Goal: Use online tool/utility: Utilize a website feature to perform a specific function

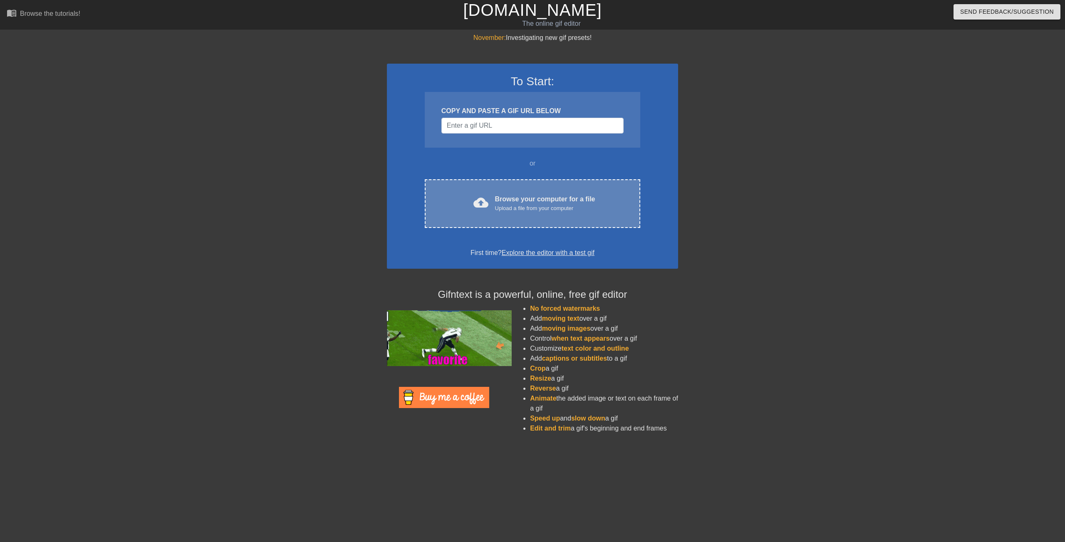
click at [506, 204] on div "Upload a file from your computer" at bounding box center [545, 208] width 100 height 8
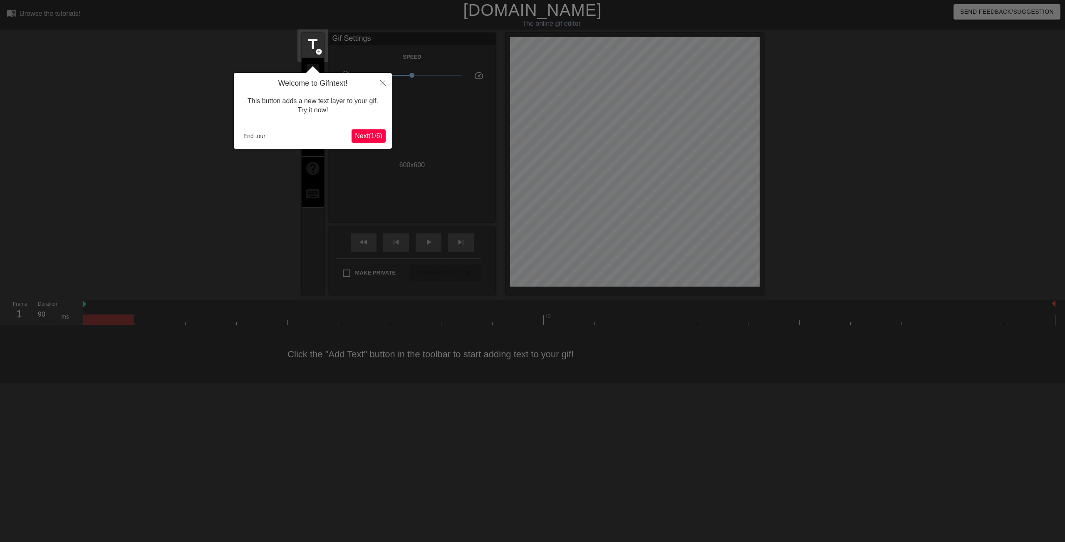
click at [360, 134] on span "Next ( 1 / 6 )" at bounding box center [368, 135] width 27 height 7
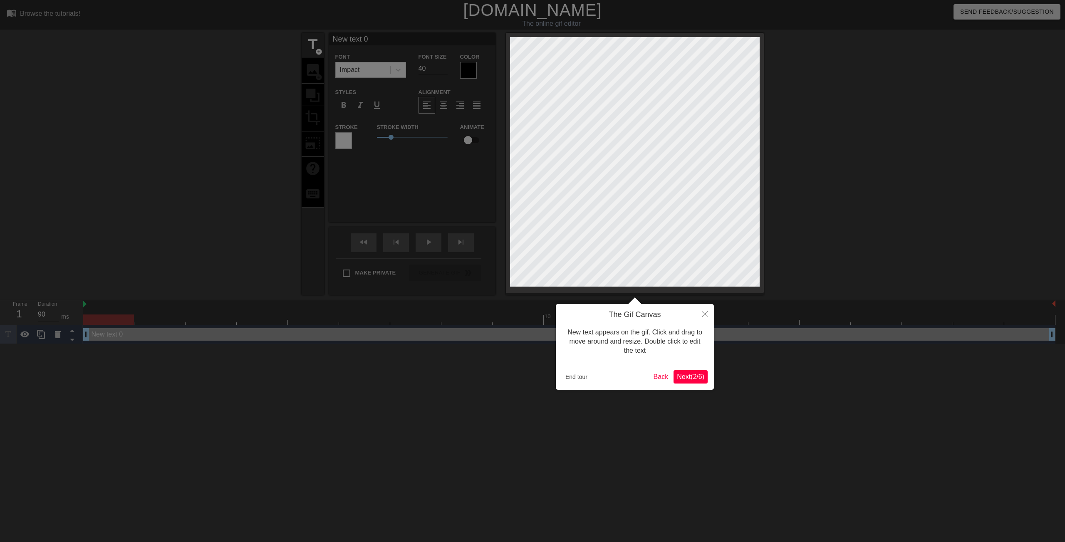
click at [694, 379] on span "Next ( 2 / 6 )" at bounding box center [690, 376] width 27 height 7
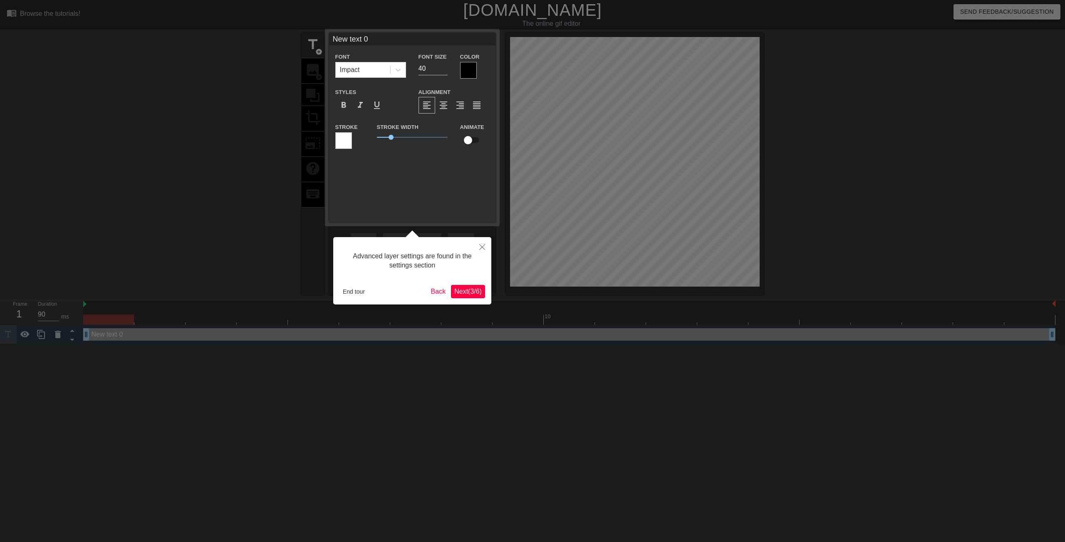
click at [467, 297] on button "Next ( 3 / 6 )" at bounding box center [468, 291] width 34 height 13
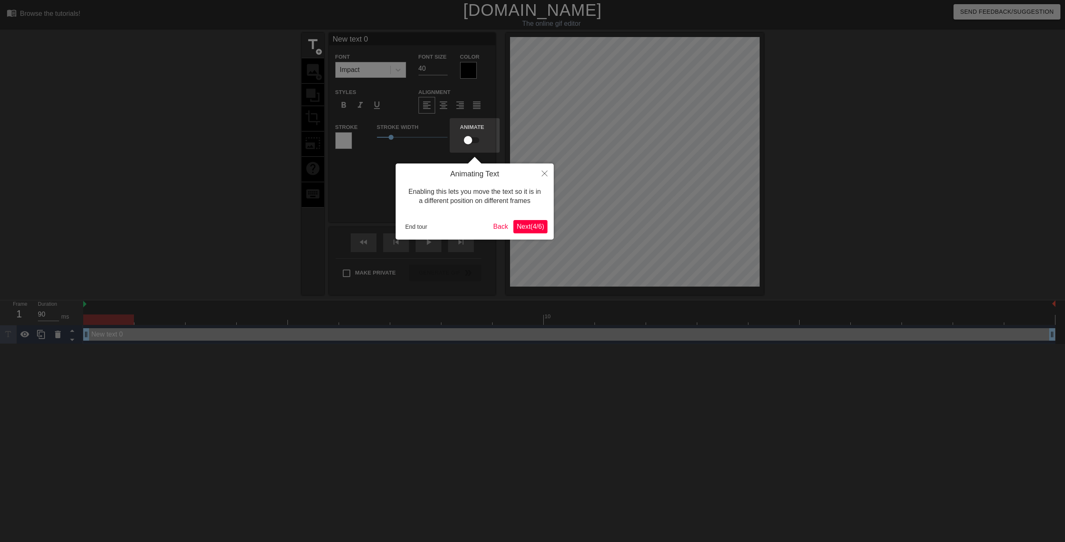
click at [526, 227] on span "Next ( 4 / 6 )" at bounding box center [530, 226] width 27 height 7
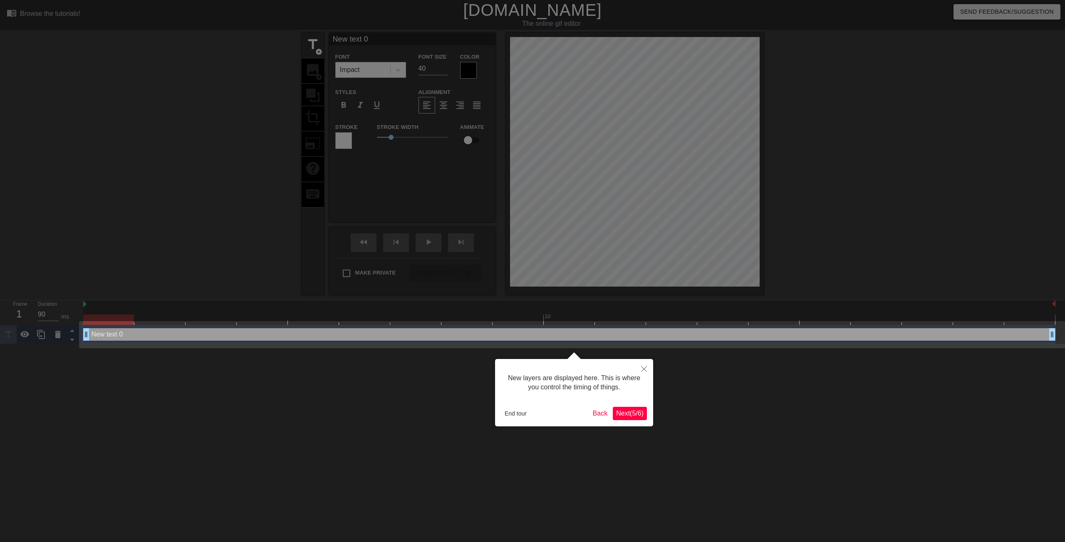
click at [635, 417] on span "Next ( 5 / 6 )" at bounding box center [629, 413] width 27 height 7
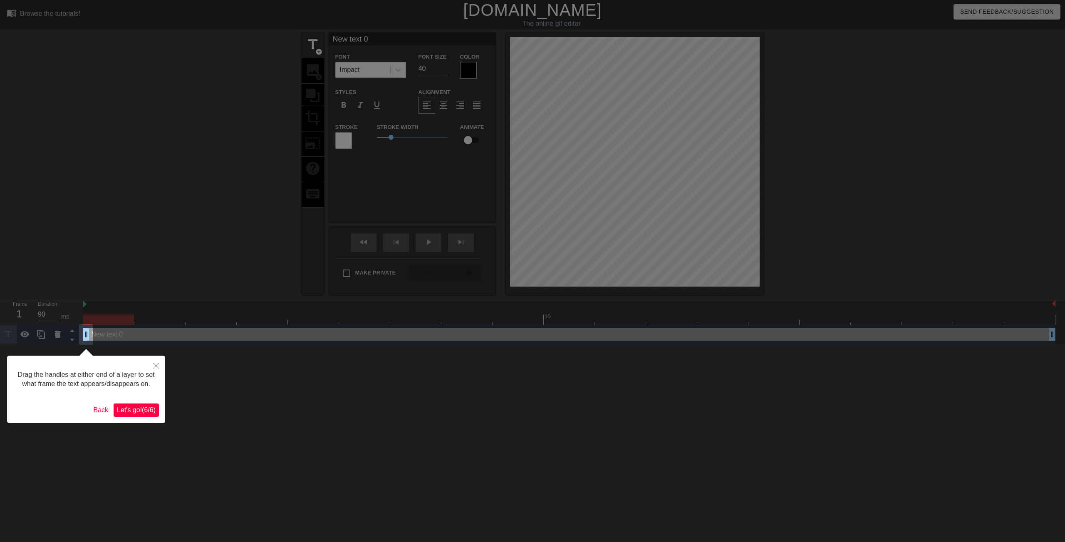
click at [144, 414] on span "Let's go! ( 6 / 6 )" at bounding box center [136, 410] width 39 height 7
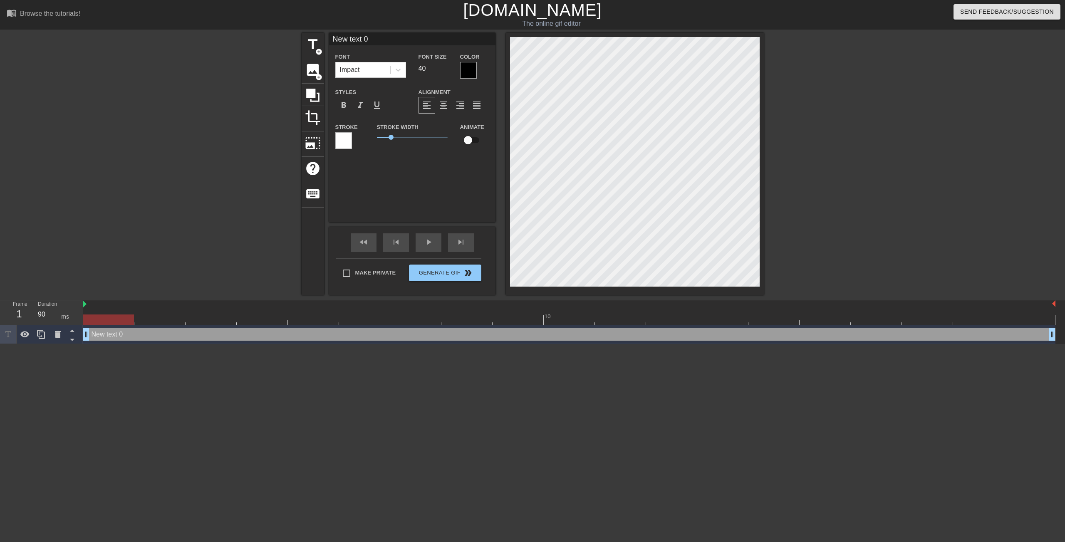
scroll to position [1, 1]
type input "A"
type textarea "A"
type input "AS"
type textarea "AS"
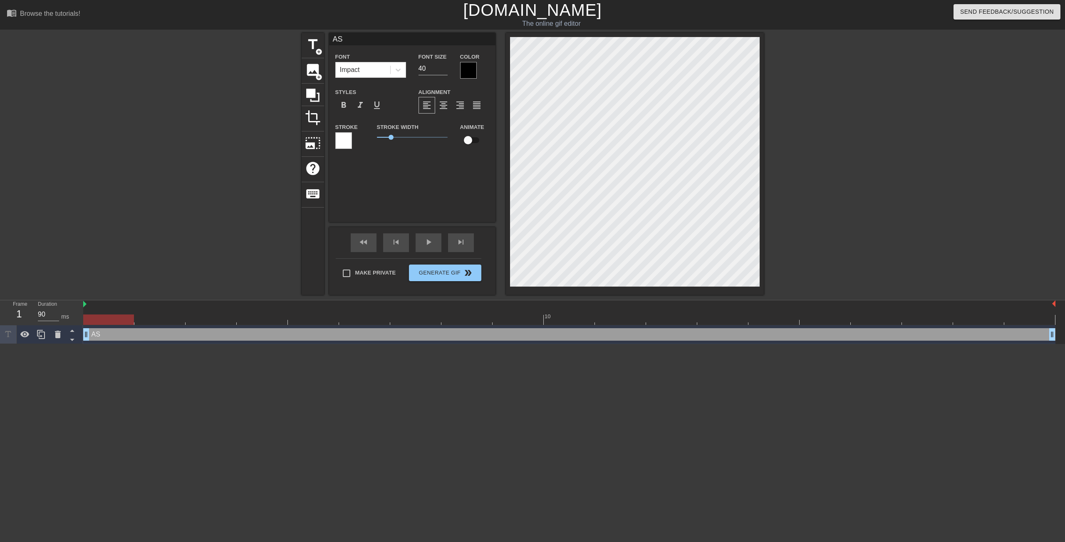
type input "ASD"
type textarea "ASD"
click at [464, 70] on div at bounding box center [468, 70] width 17 height 17
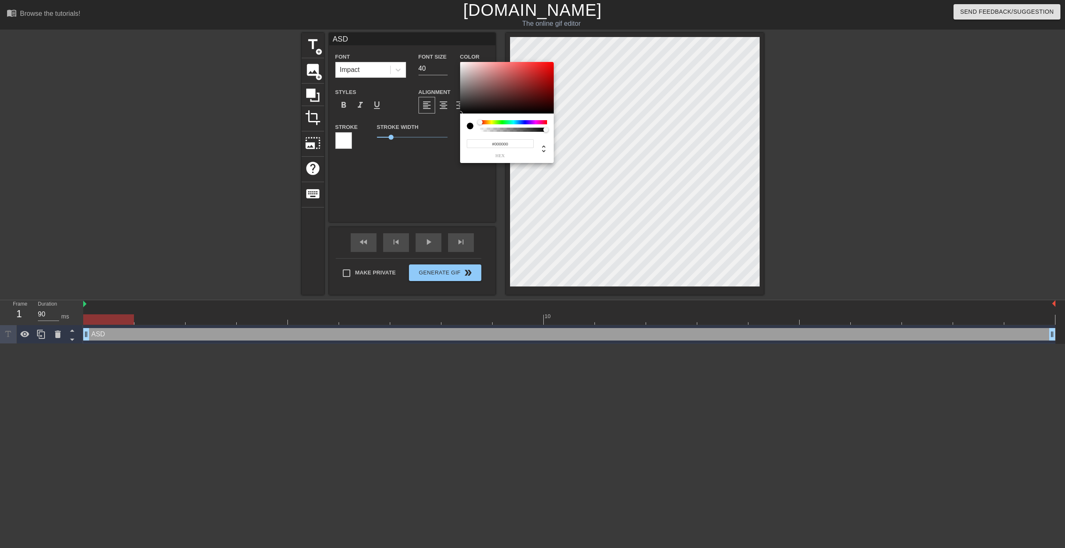
drag, startPoint x: 513, startPoint y: 146, endPoint x: 494, endPoint y: 144, distance: 18.8
click at [494, 144] on input "#000000" at bounding box center [500, 143] width 67 height 9
type input "#FFFFFF"
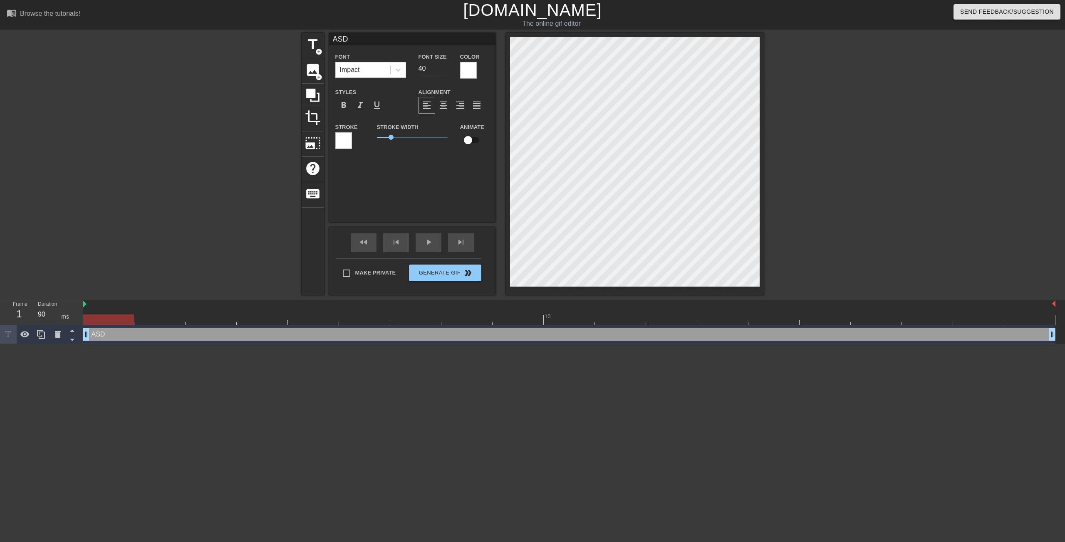
drag, startPoint x: 85, startPoint y: 336, endPoint x: 108, endPoint y: 340, distance: 23.2
drag, startPoint x: 85, startPoint y: 338, endPoint x: 97, endPoint y: 337, distance: 12.5
click at [470, 142] on input "checkbox" at bounding box center [467, 140] width 47 height 16
checkbox input "true"
click at [222, 344] on html "menu_book Browse the tutorials! [DOMAIN_NAME] The online gif editor Send Feedba…" at bounding box center [532, 172] width 1065 height 344
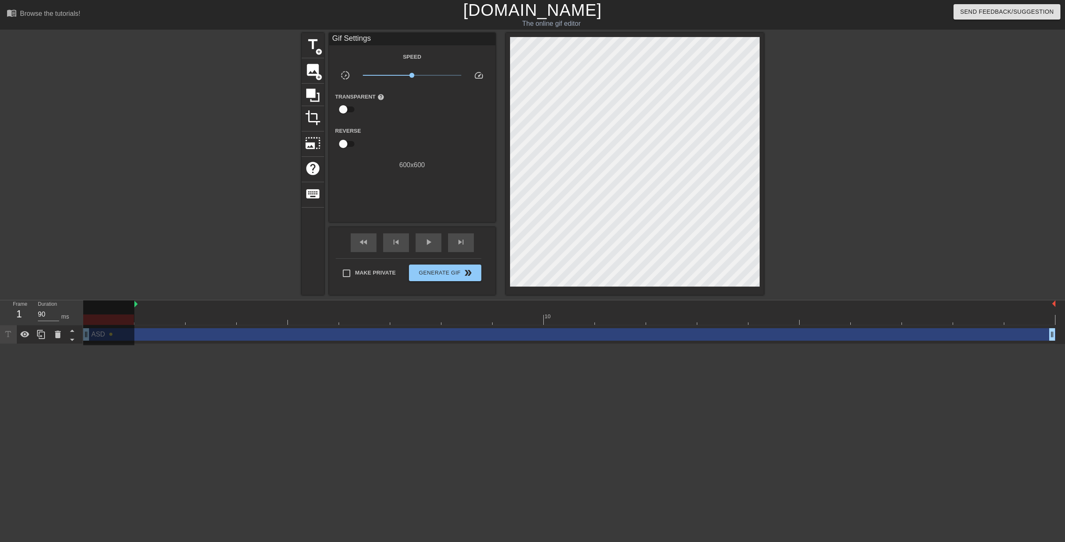
drag, startPoint x: 84, startPoint y: 304, endPoint x: 144, endPoint y: 310, distance: 60.2
click at [144, 310] on div "10" at bounding box center [569, 312] width 972 height 25
drag, startPoint x: 136, startPoint y: 304, endPoint x: 179, endPoint y: 310, distance: 43.7
click at [179, 310] on div "10" at bounding box center [569, 312] width 972 height 25
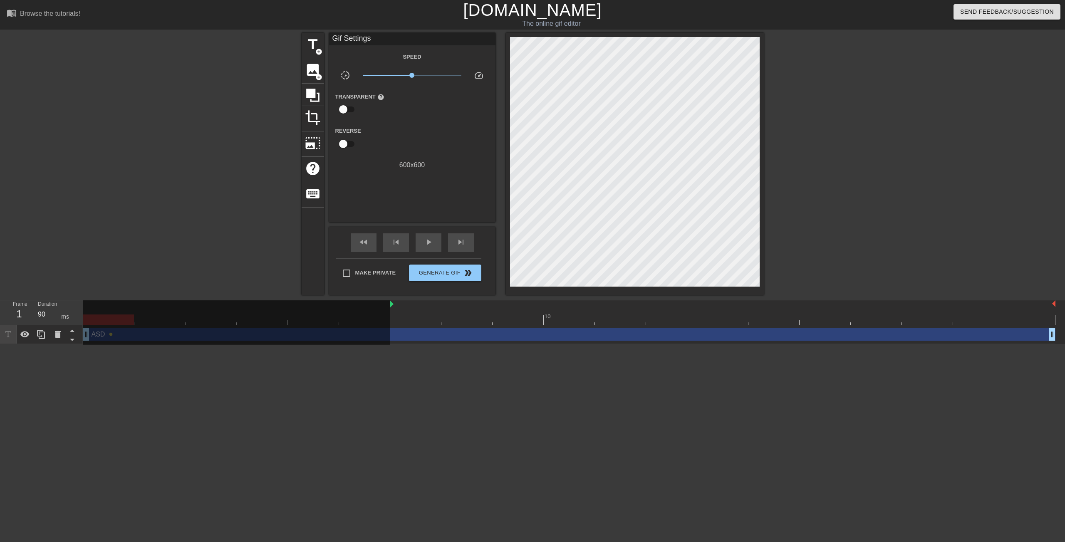
drag, startPoint x: 187, startPoint y: 305, endPoint x: 406, endPoint y: 315, distance: 219.1
click at [406, 315] on div "10" at bounding box center [569, 312] width 972 height 25
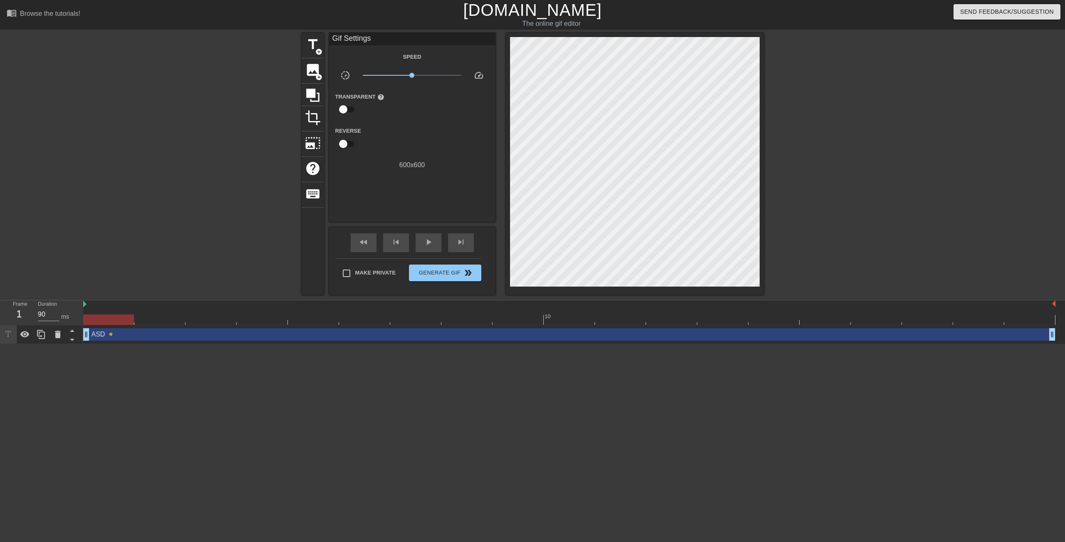
drag, startPoint x: 391, startPoint y: 304, endPoint x: 78, endPoint y: 289, distance: 313.3
click at [78, 289] on div "menu_book Browse the tutorials! [DOMAIN_NAME] The online gif editor Send Feedba…" at bounding box center [532, 172] width 1065 height 344
click at [426, 246] on span "play_arrow" at bounding box center [429, 242] width 10 height 10
click at [433, 241] on div "pause" at bounding box center [429, 242] width 26 height 19
click at [433, 242] on div "play_arrow" at bounding box center [429, 242] width 26 height 19
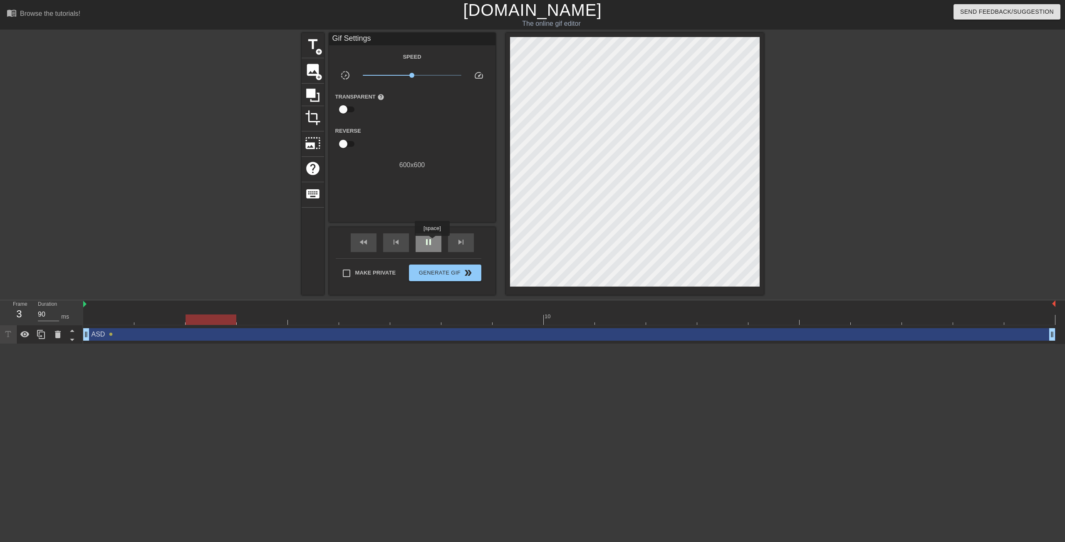
click at [433, 242] on div "pause" at bounding box center [429, 242] width 26 height 19
drag, startPoint x: 254, startPoint y: 321, endPoint x: 398, endPoint y: 324, distance: 144.4
click at [398, 324] on div at bounding box center [415, 320] width 51 height 10
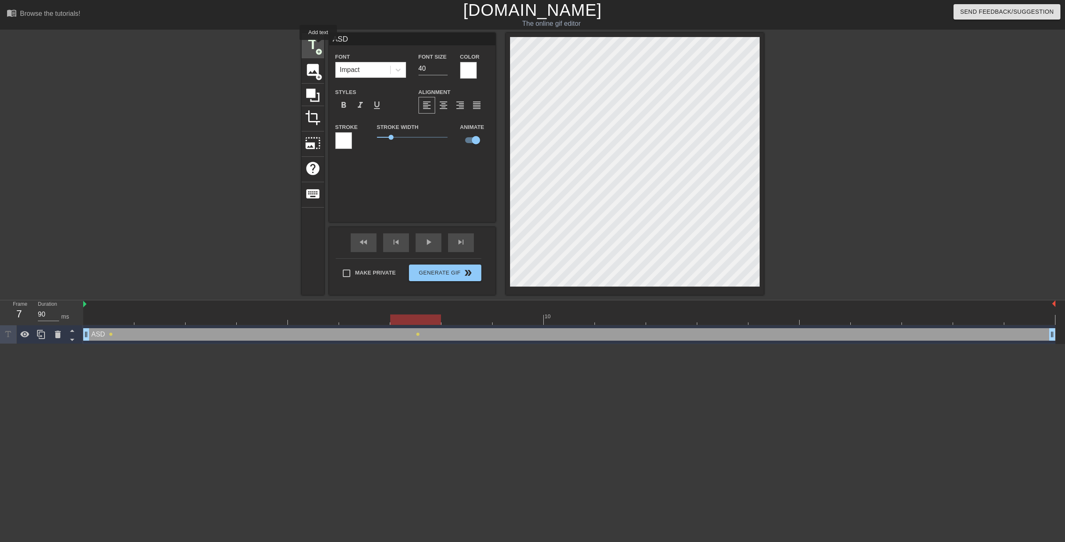
click at [319, 46] on span "title" at bounding box center [313, 45] width 16 height 16
type input "New text 1"
checkbox input "false"
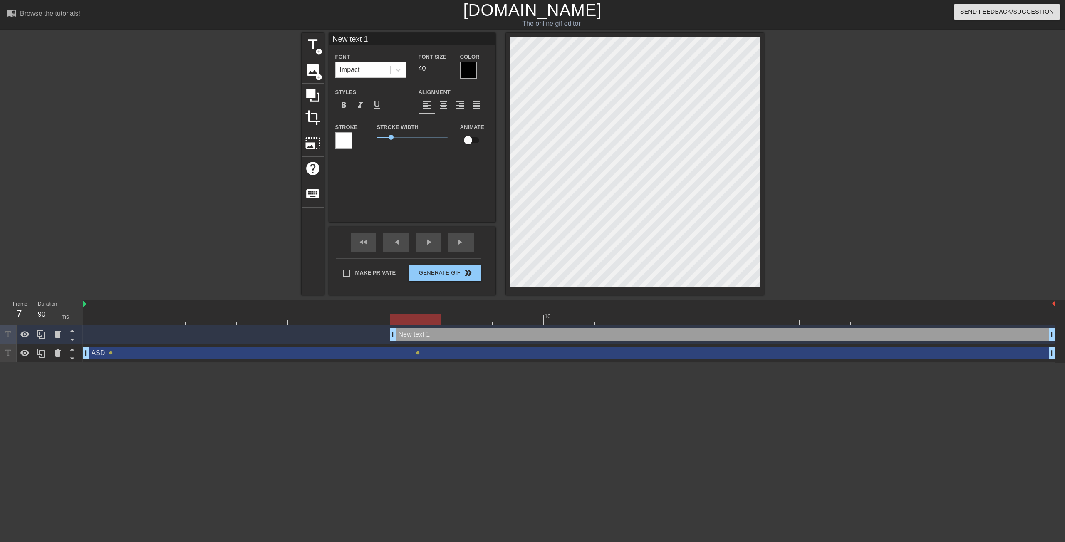
scroll to position [1, 2]
type input "O"
type textarea "O"
type input "OC"
type textarea "OC"
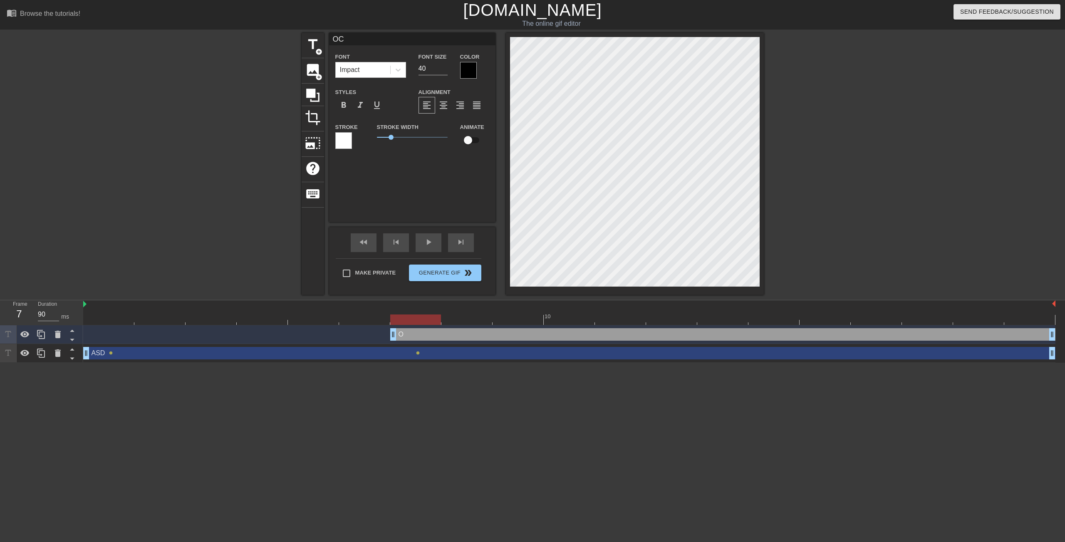
type input "OCD"
type textarea "OCD"
click at [472, 68] on div at bounding box center [468, 70] width 17 height 17
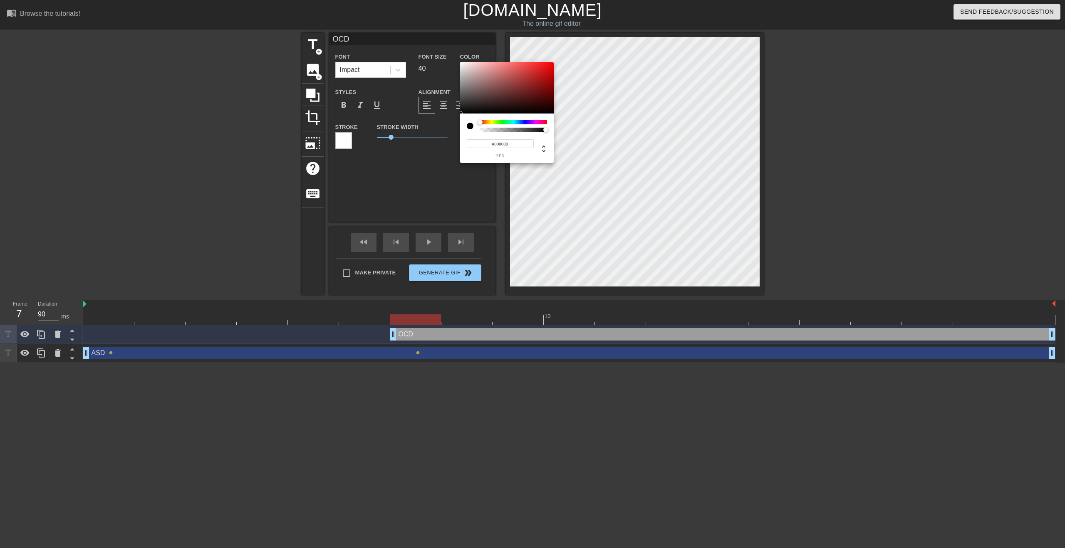
click at [496, 146] on input "#000000" at bounding box center [500, 143] width 67 height 9
type input "#FFFFFF"
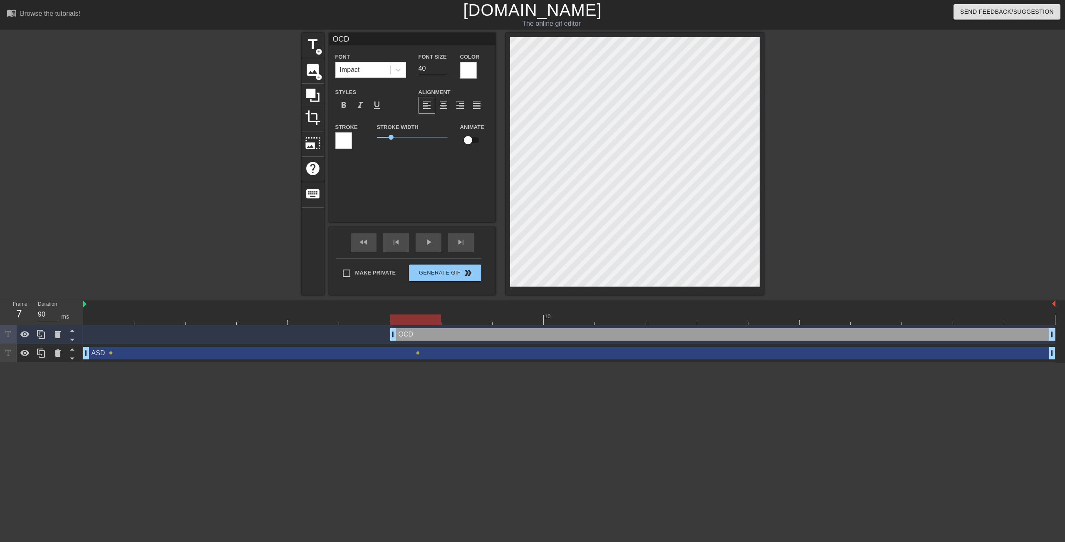
click at [339, 142] on div at bounding box center [343, 140] width 17 height 17
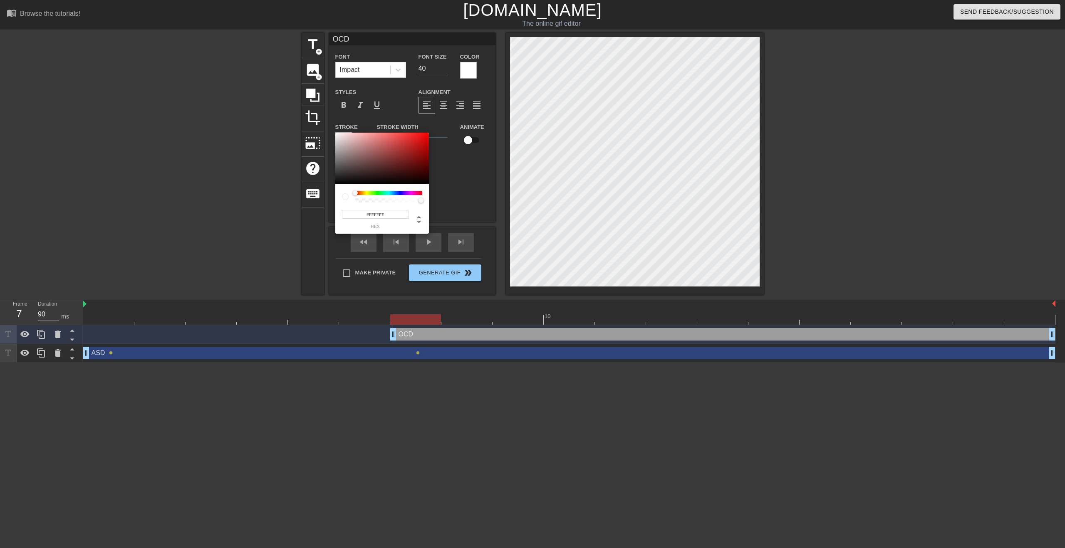
drag, startPoint x: 394, startPoint y: 216, endPoint x: 339, endPoint y: 208, distance: 55.8
click at [339, 208] on div "#FFFFFF hex" at bounding box center [382, 209] width 94 height 50
type input "000000"
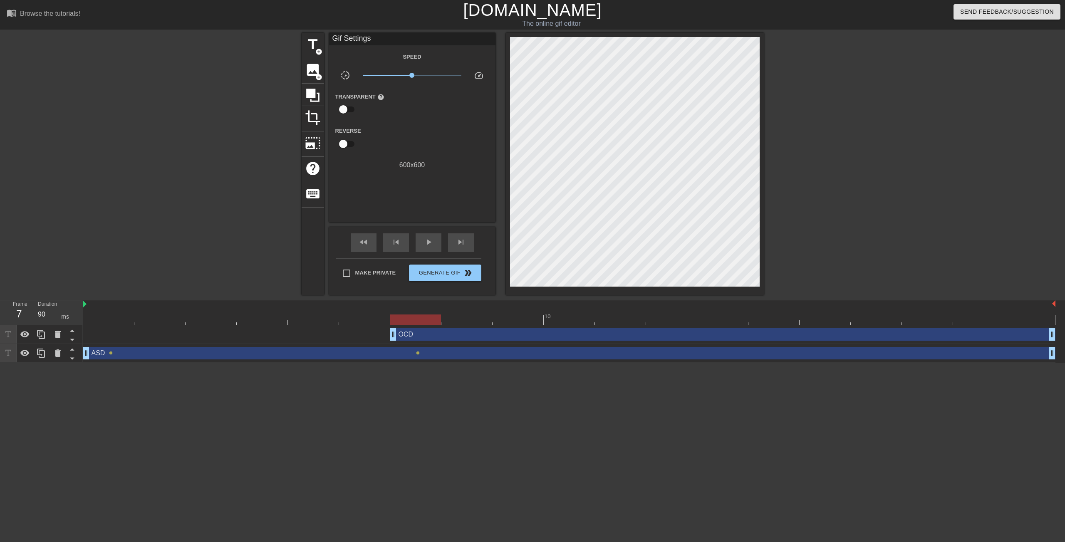
click at [123, 325] on div "10" at bounding box center [569, 312] width 972 height 25
drag, startPoint x: 416, startPoint y: 320, endPoint x: 116, endPoint y: 310, distance: 299.8
click at [117, 310] on div "10" at bounding box center [569, 312] width 972 height 25
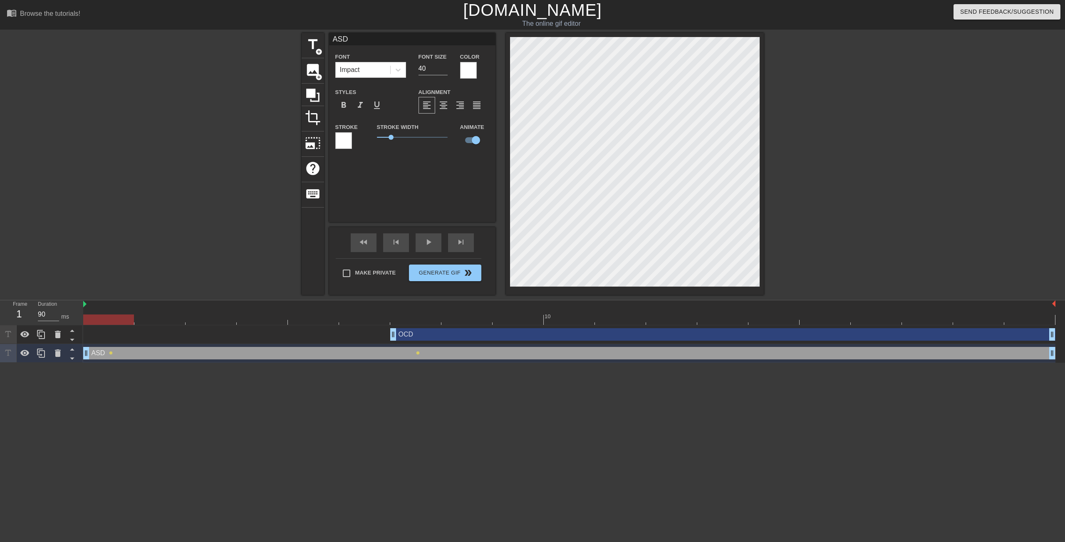
click at [348, 141] on div at bounding box center [343, 140] width 17 height 17
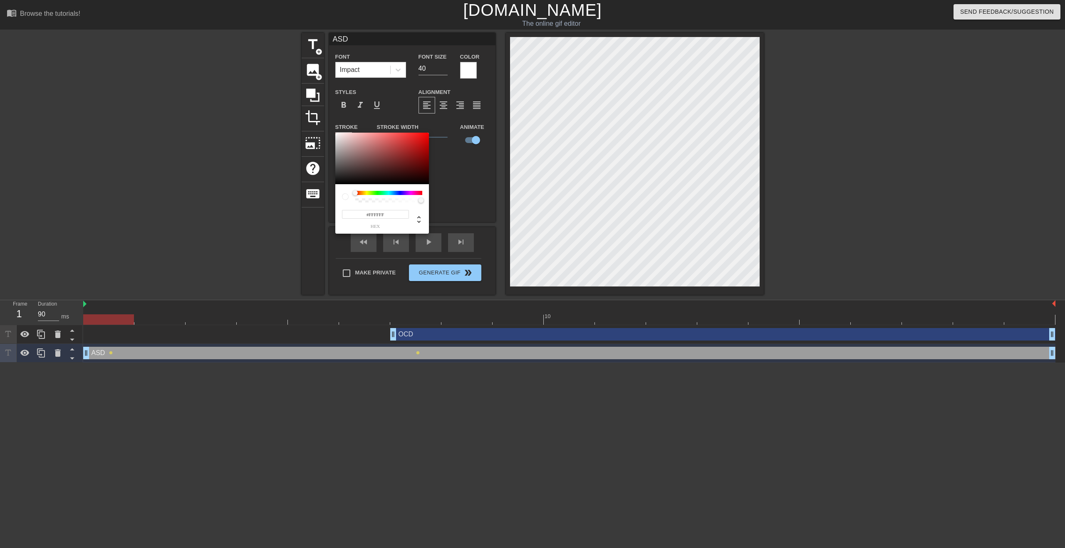
click at [376, 211] on input "#FFFFFF" at bounding box center [375, 214] width 67 height 9
drag, startPoint x: 391, startPoint y: 216, endPoint x: 331, endPoint y: 212, distance: 59.6
click at [332, 212] on div "000#FFFFFF hex" at bounding box center [532, 274] width 1065 height 548
type input "000000"
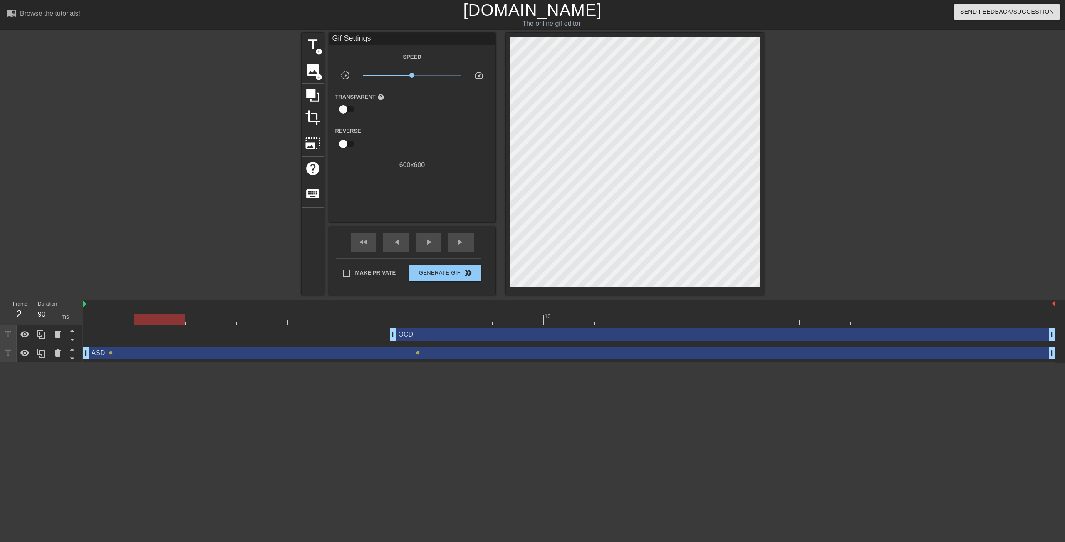
drag, startPoint x: 112, startPoint y: 323, endPoint x: 154, endPoint y: 315, distance: 42.8
click at [154, 315] on div at bounding box center [159, 320] width 51 height 10
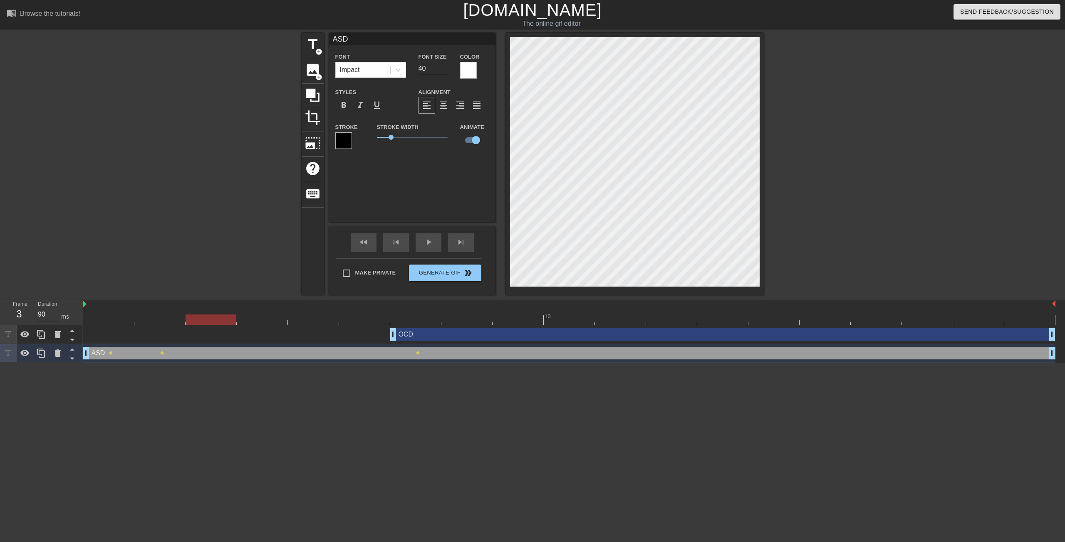
drag, startPoint x: 158, startPoint y: 320, endPoint x: 202, endPoint y: 319, distance: 44.5
click at [202, 319] on div at bounding box center [211, 320] width 51 height 10
drag, startPoint x: 209, startPoint y: 321, endPoint x: 258, endPoint y: 317, distance: 48.5
click at [258, 317] on div at bounding box center [262, 320] width 51 height 10
drag, startPoint x: 270, startPoint y: 318, endPoint x: 301, endPoint y: 313, distance: 31.5
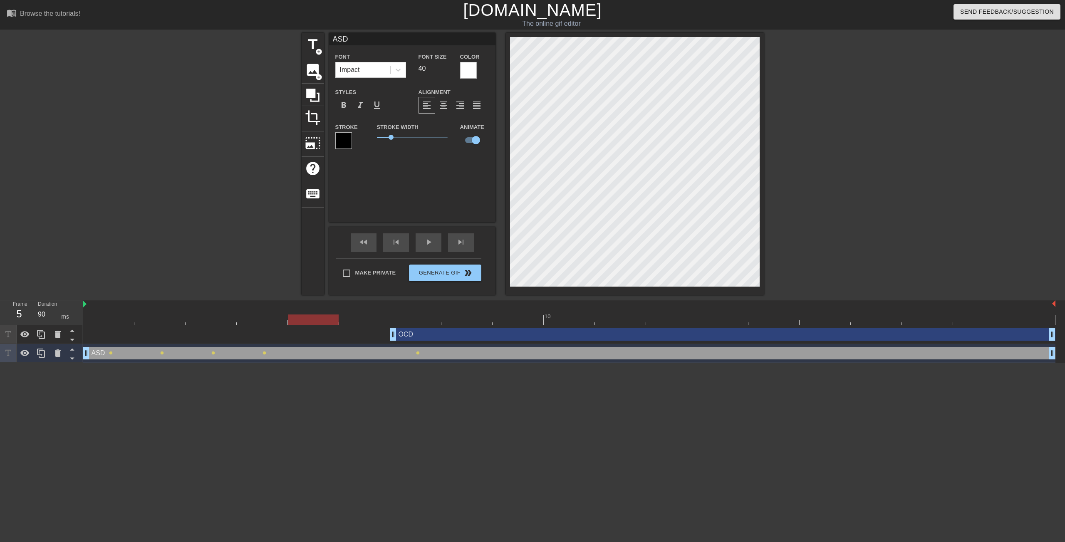
click at [301, 313] on div "10" at bounding box center [569, 312] width 972 height 25
drag, startPoint x: 322, startPoint y: 319, endPoint x: 347, endPoint y: 317, distance: 25.0
click at [347, 317] on div at bounding box center [364, 320] width 51 height 10
drag, startPoint x: 362, startPoint y: 321, endPoint x: 445, endPoint y: 315, distance: 83.0
click at [445, 315] on div at bounding box center [467, 320] width 51 height 10
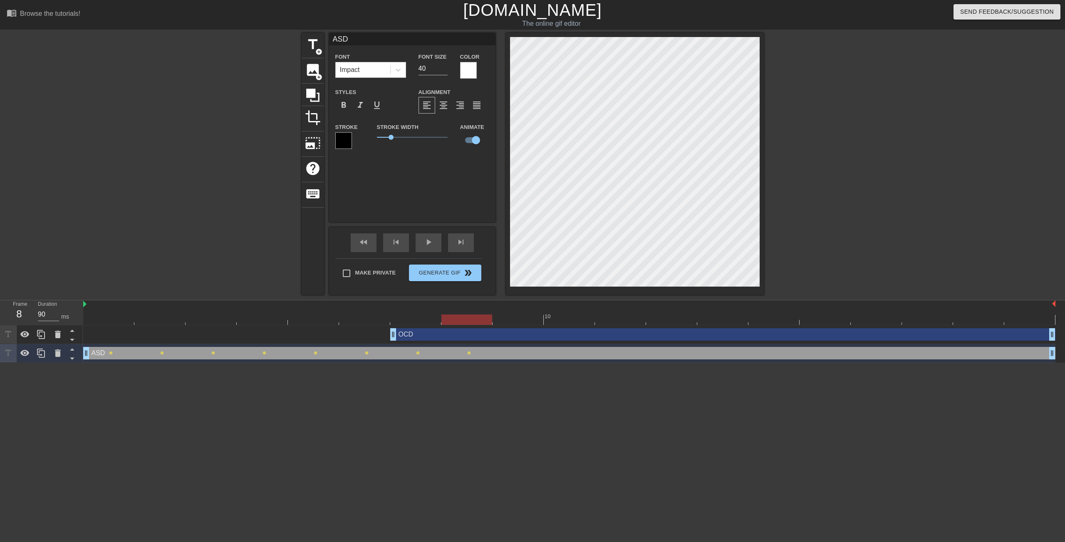
type input "OCD"
checkbox input "false"
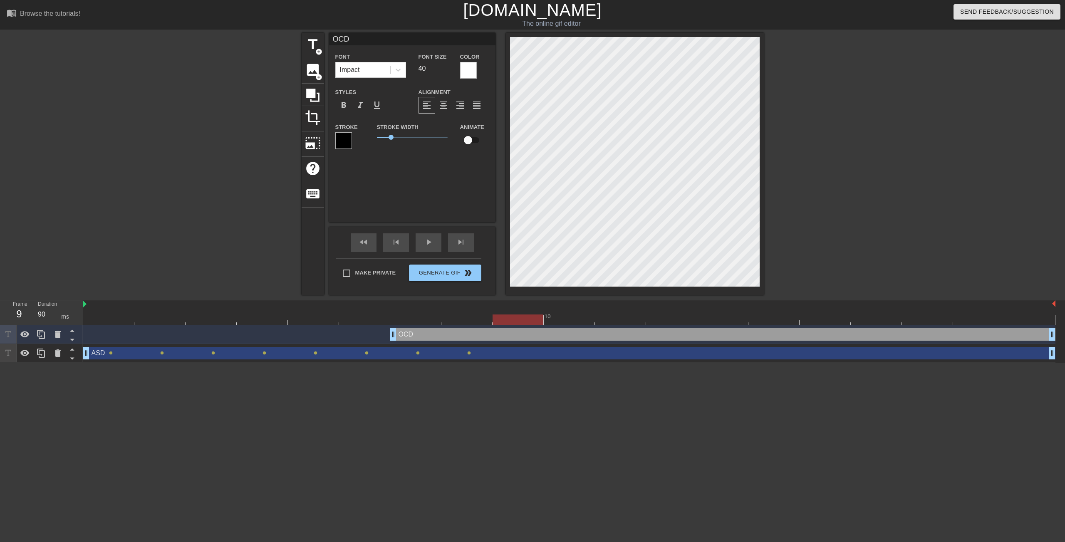
drag, startPoint x: 469, startPoint y: 319, endPoint x: 510, endPoint y: 317, distance: 41.2
click at [510, 317] on div at bounding box center [518, 320] width 51 height 10
type input "ASD"
checkbox input "true"
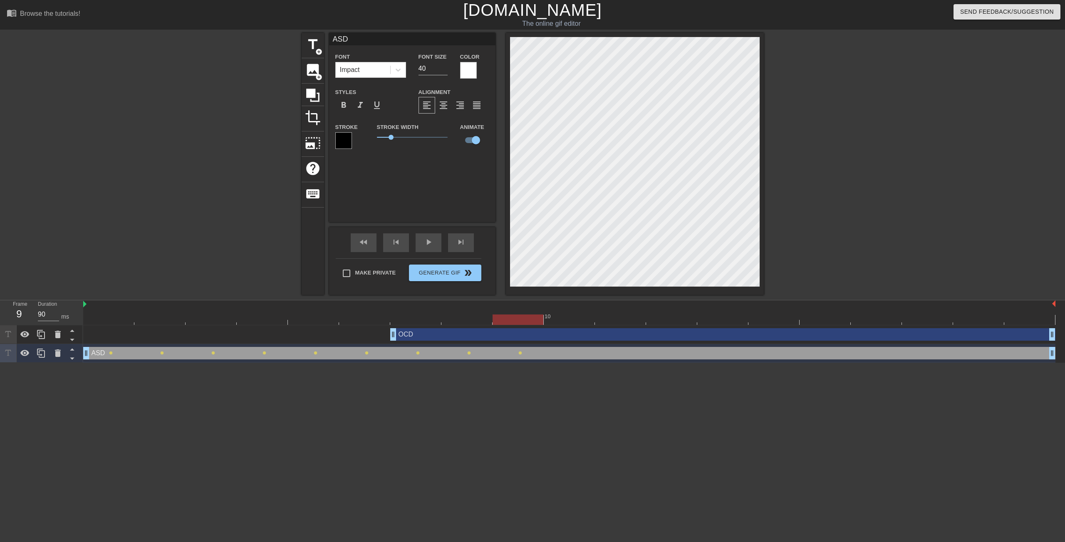
type input "OCD"
checkbox input "false"
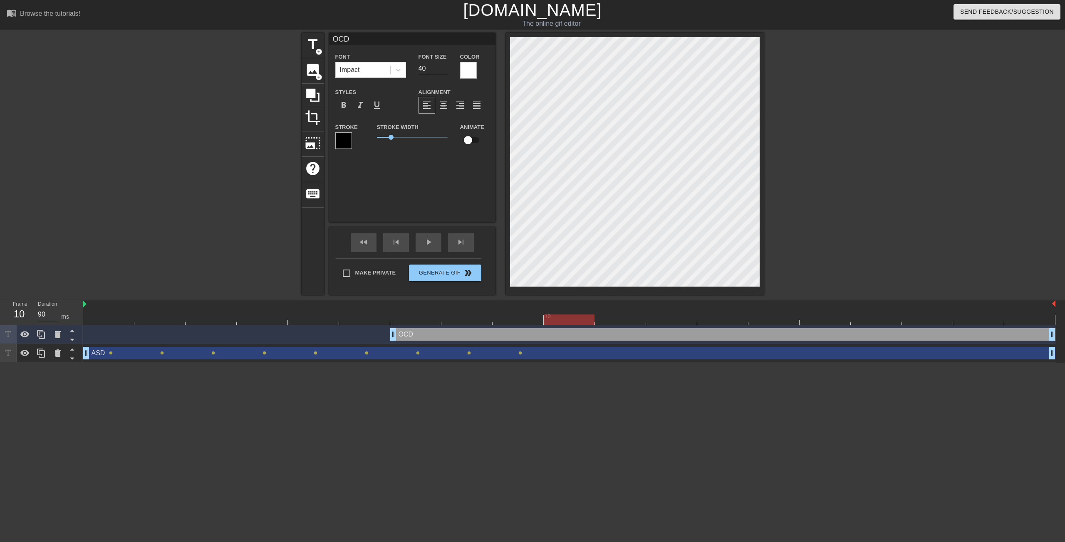
drag, startPoint x: 520, startPoint y: 322, endPoint x: 561, endPoint y: 317, distance: 41.5
click at [561, 317] on div at bounding box center [569, 320] width 51 height 10
type input "ASD"
checkbox input "true"
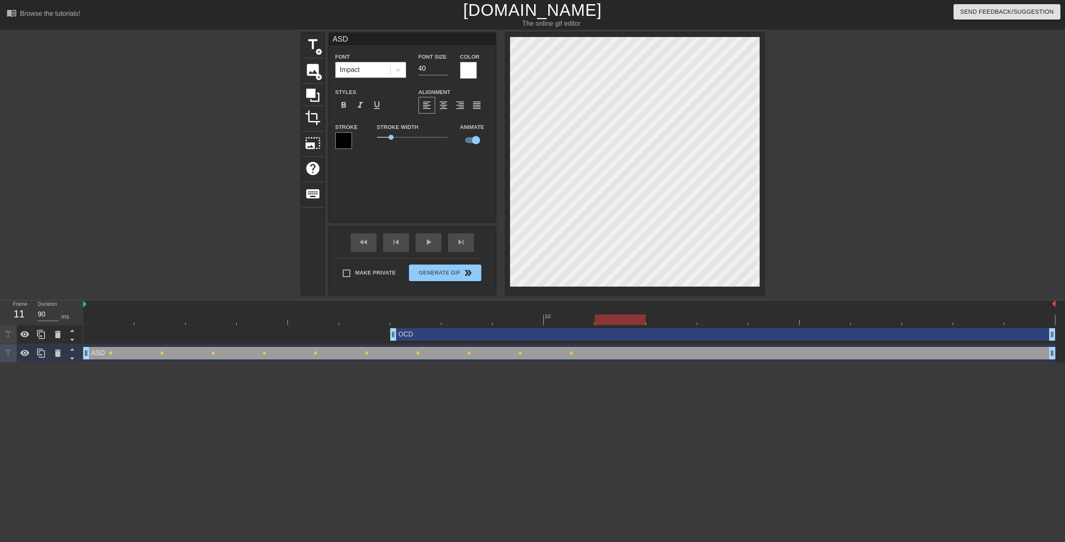
drag, startPoint x: 567, startPoint y: 320, endPoint x: 603, endPoint y: 318, distance: 36.2
click at [603, 318] on div at bounding box center [620, 320] width 51 height 10
type input "OCD"
checkbox input "false"
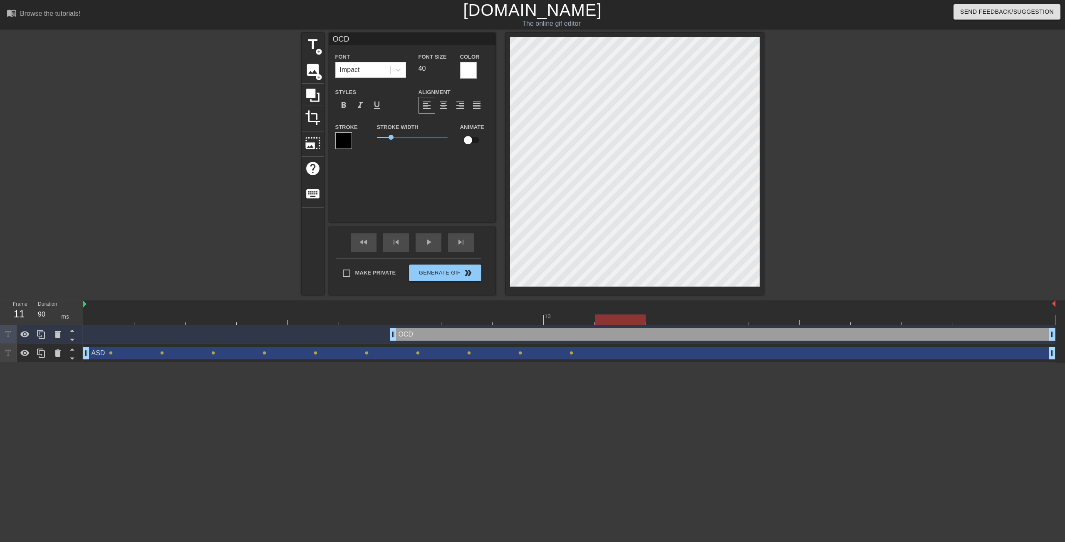
type input "ASD"
checkbox input "true"
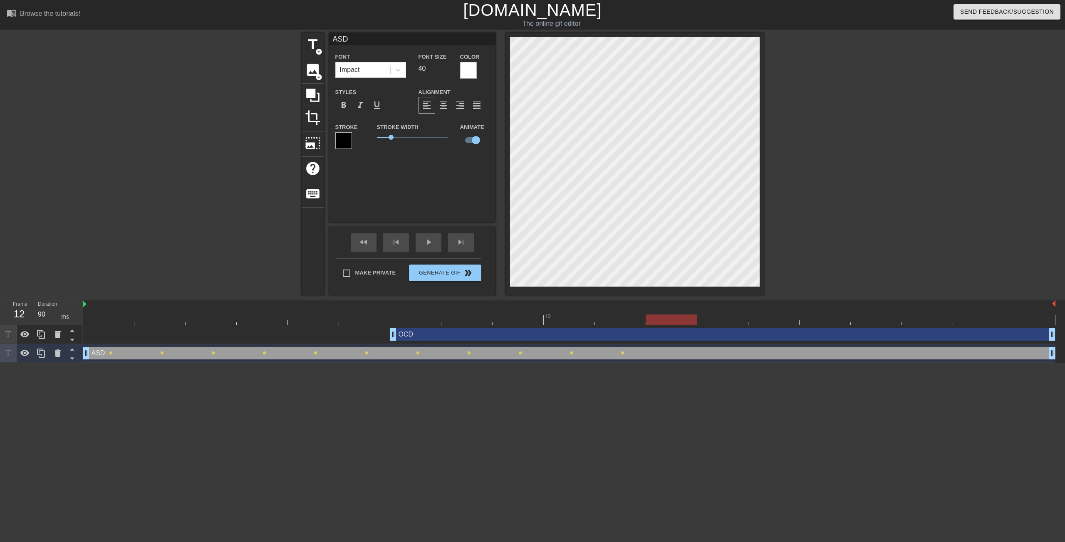
drag, startPoint x: 623, startPoint y: 320, endPoint x: 660, endPoint y: 319, distance: 37.9
click at [660, 319] on div at bounding box center [671, 320] width 51 height 10
type input "OCD"
checkbox input "false"
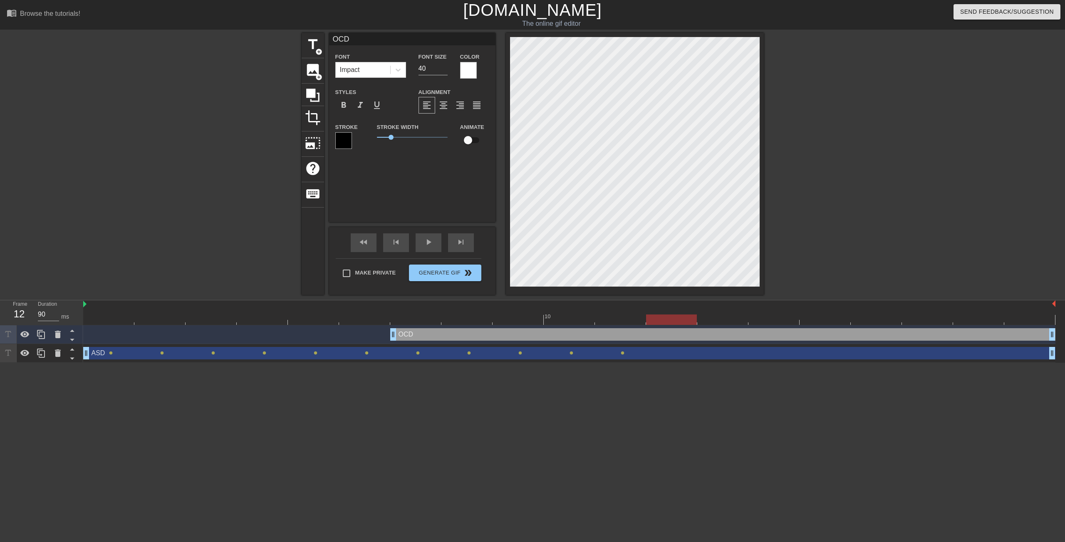
type input "ASD"
checkbox input "true"
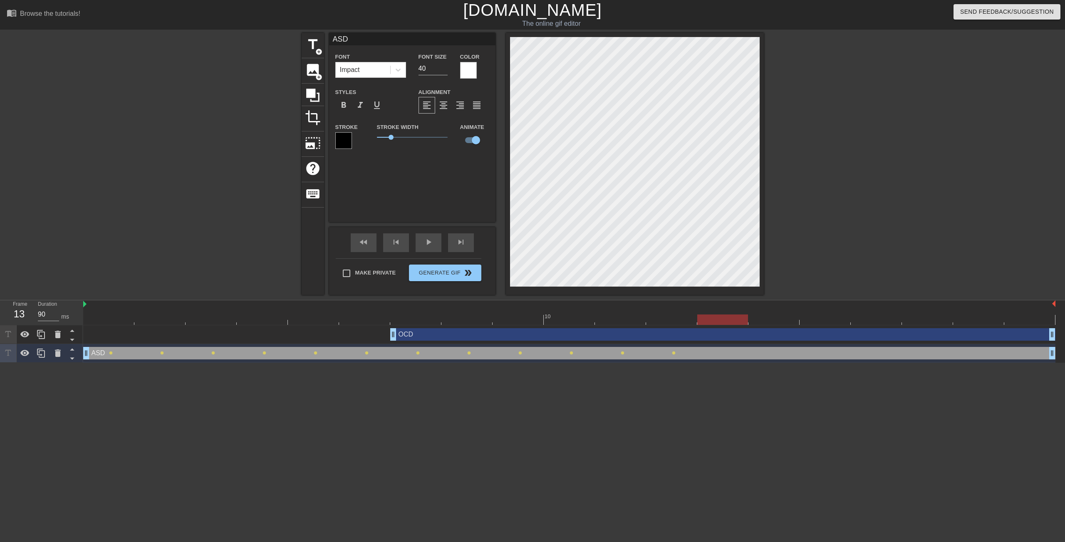
drag, startPoint x: 676, startPoint y: 323, endPoint x: 713, endPoint y: 321, distance: 37.5
click at [713, 321] on div at bounding box center [722, 320] width 51 height 10
type input "OCD"
checkbox input "false"
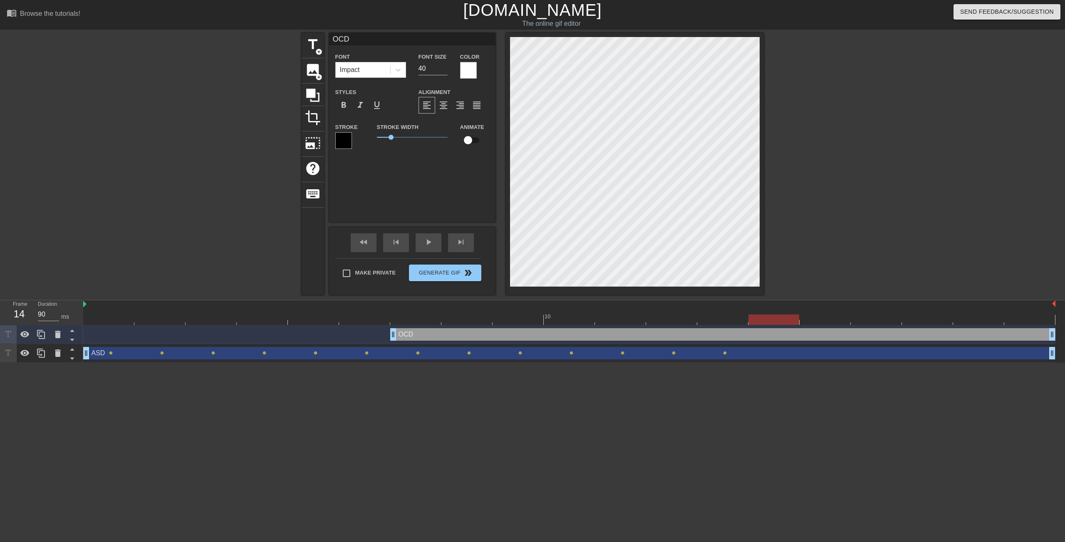
drag, startPoint x: 724, startPoint y: 321, endPoint x: 754, endPoint y: 318, distance: 29.2
click at [754, 318] on div at bounding box center [774, 320] width 51 height 10
type input "ASD"
checkbox input "true"
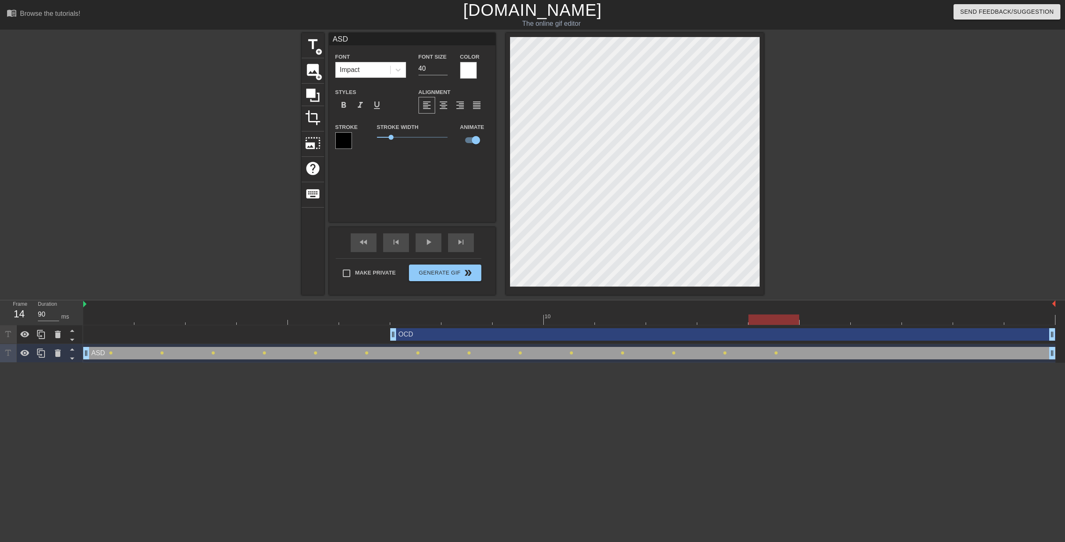
type input "OCD"
checkbox input "false"
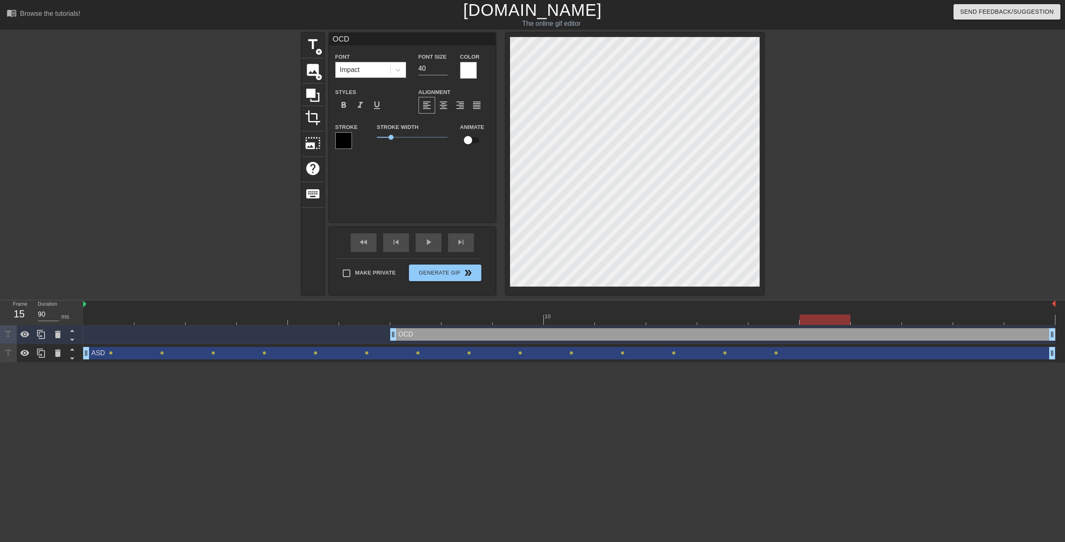
drag, startPoint x: 773, startPoint y: 320, endPoint x: 807, endPoint y: 317, distance: 34.3
click at [807, 317] on div at bounding box center [825, 320] width 51 height 10
type input "ASD"
checkbox input "true"
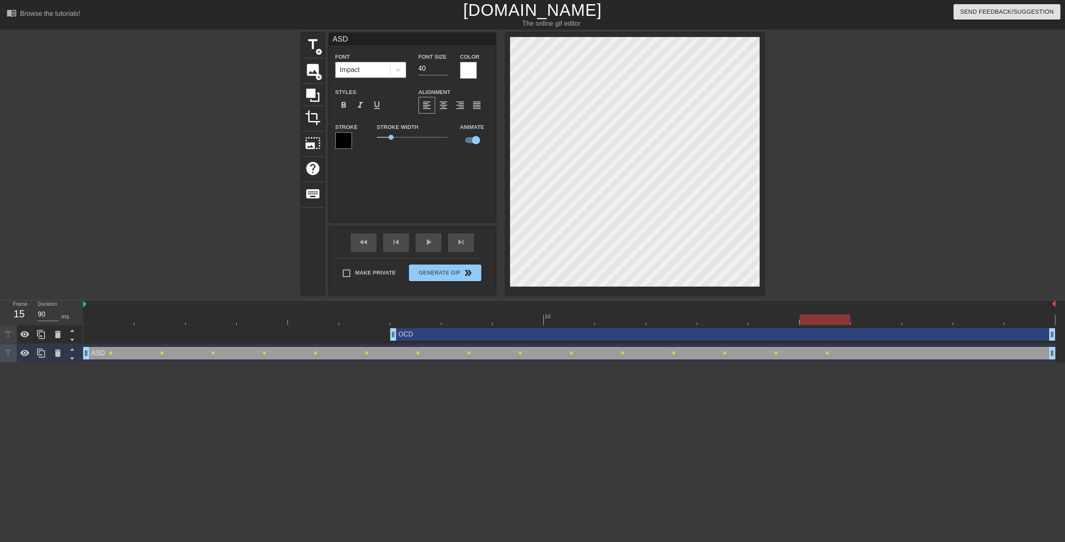
type input "OCD"
checkbox input "false"
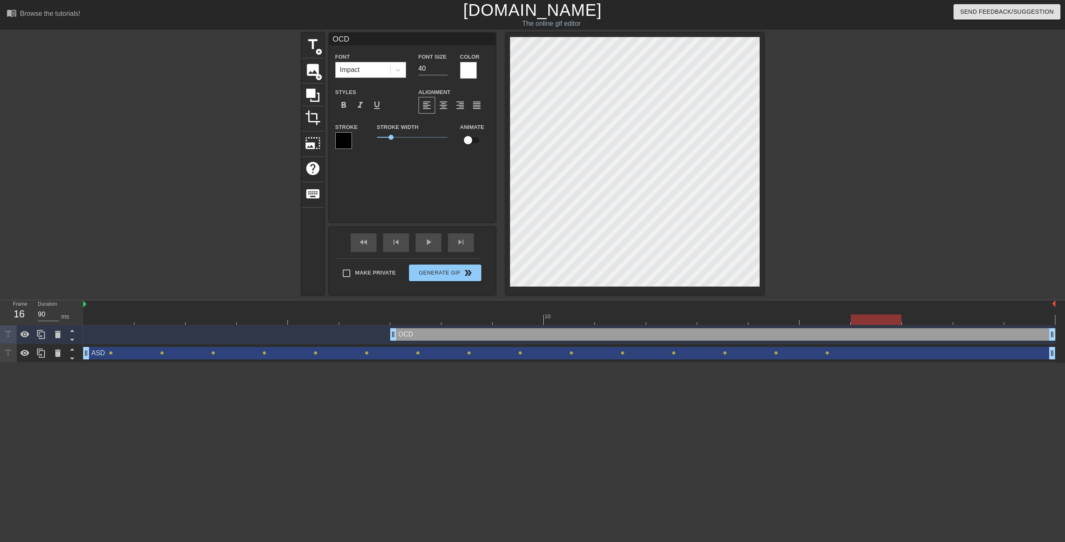
drag, startPoint x: 822, startPoint y: 321, endPoint x: 860, endPoint y: 318, distance: 37.6
click at [860, 318] on div at bounding box center [876, 320] width 51 height 10
type input "ASD"
checkbox input "true"
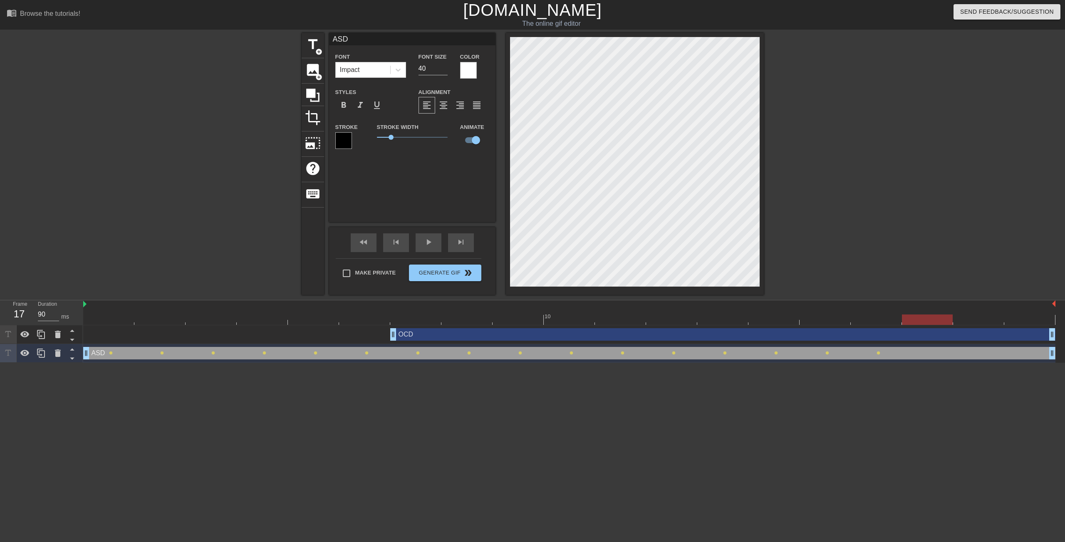
drag, startPoint x: 872, startPoint y: 321, endPoint x: 904, endPoint y: 320, distance: 32.1
click at [904, 320] on div at bounding box center [927, 320] width 51 height 10
type input "OCD"
checkbox input "false"
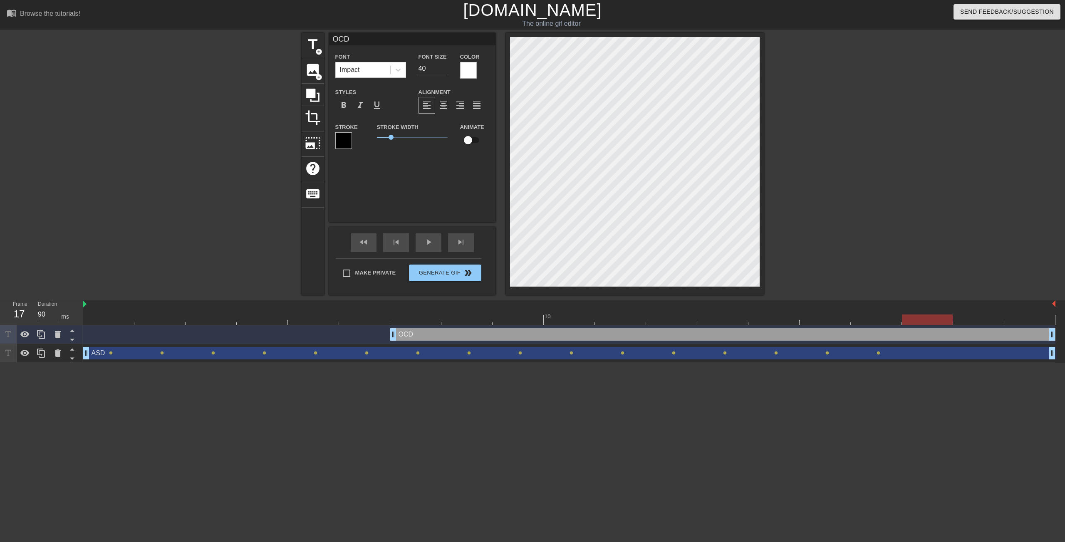
type input "ASD"
checkbox input "true"
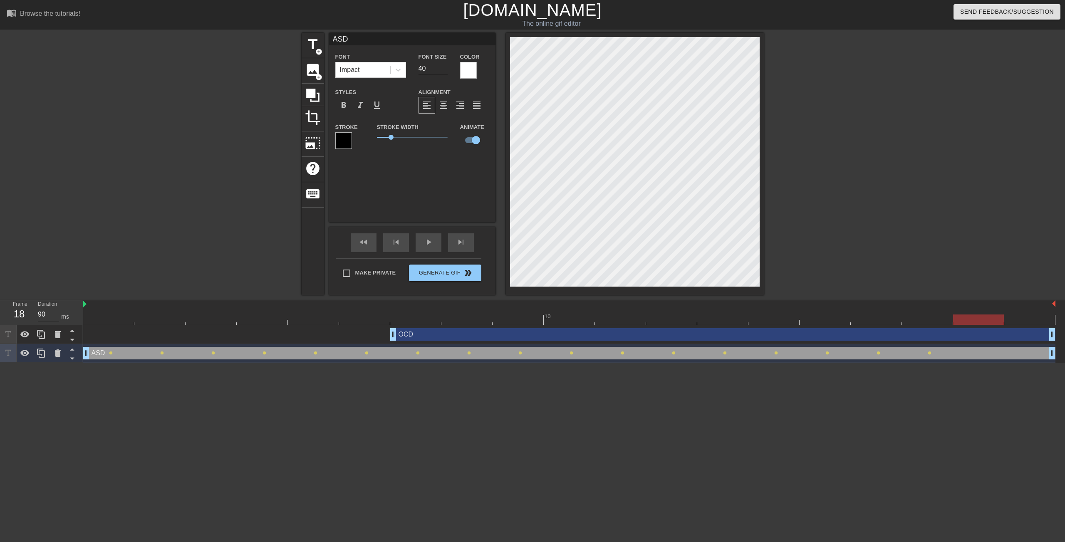
drag, startPoint x: 918, startPoint y: 318, endPoint x: 960, endPoint y: 320, distance: 42.9
click at [960, 320] on div at bounding box center [978, 320] width 51 height 10
type input "OCD"
checkbox input "false"
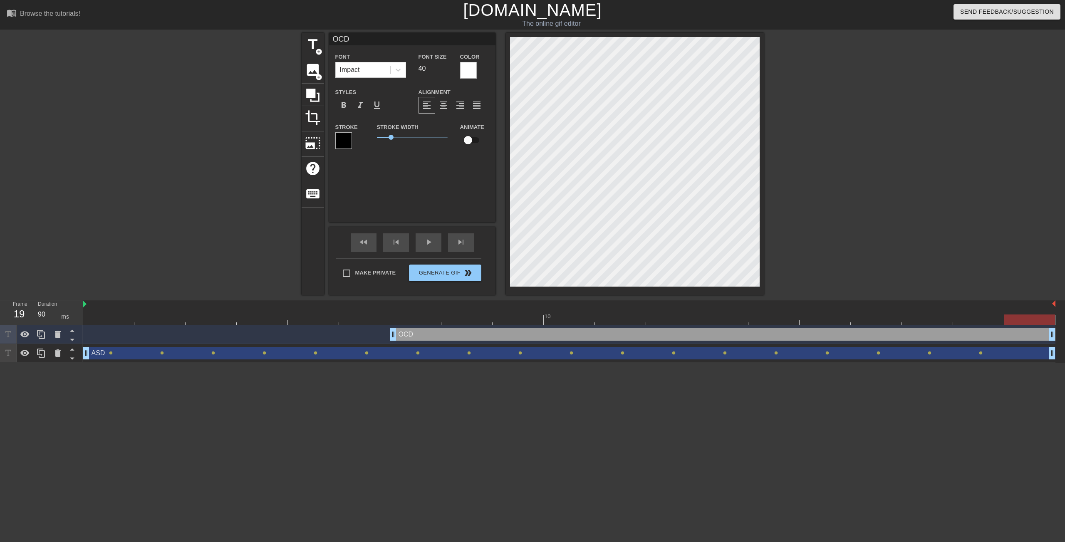
drag, startPoint x: 970, startPoint y: 321, endPoint x: 1011, endPoint y: 319, distance: 40.4
click at [1011, 319] on div at bounding box center [1030, 320] width 51 height 10
type input "ASD"
checkbox input "true"
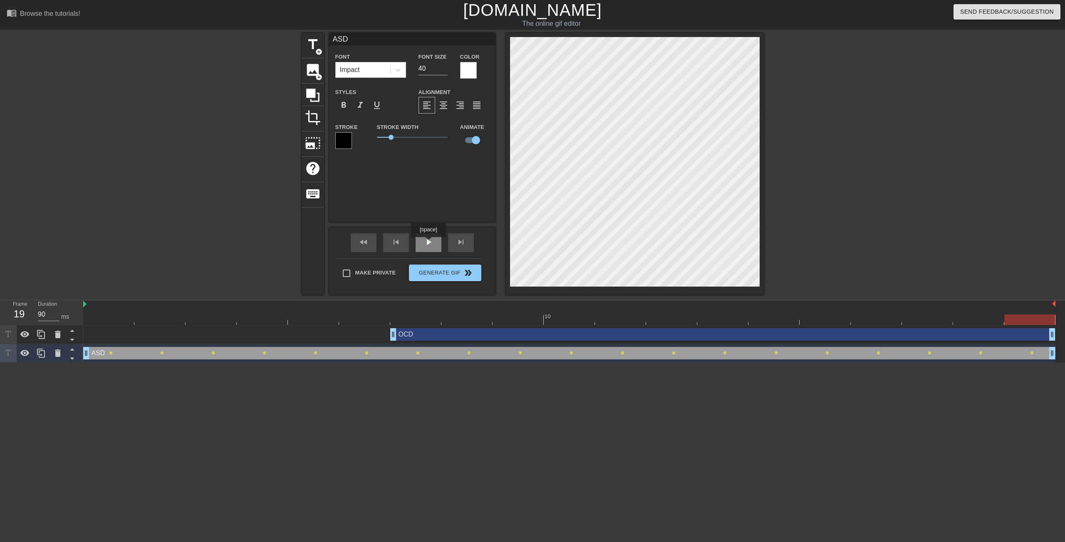
click at [429, 243] on span "play_arrow" at bounding box center [429, 242] width 10 height 10
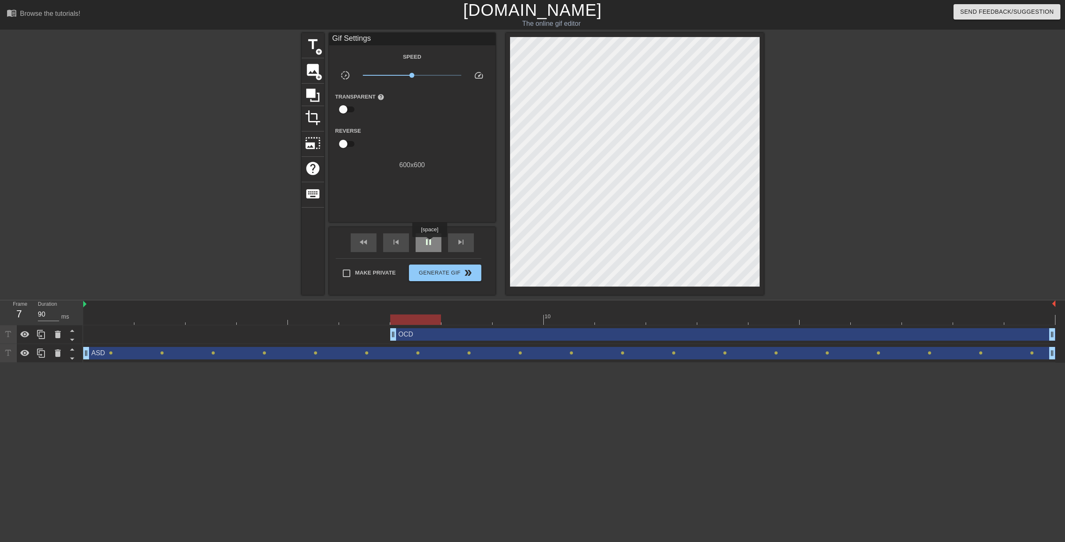
click at [431, 243] on span "pause" at bounding box center [429, 242] width 10 height 10
drag, startPoint x: 419, startPoint y: 319, endPoint x: 390, endPoint y: 317, distance: 29.2
click at [390, 317] on div at bounding box center [415, 320] width 51 height 10
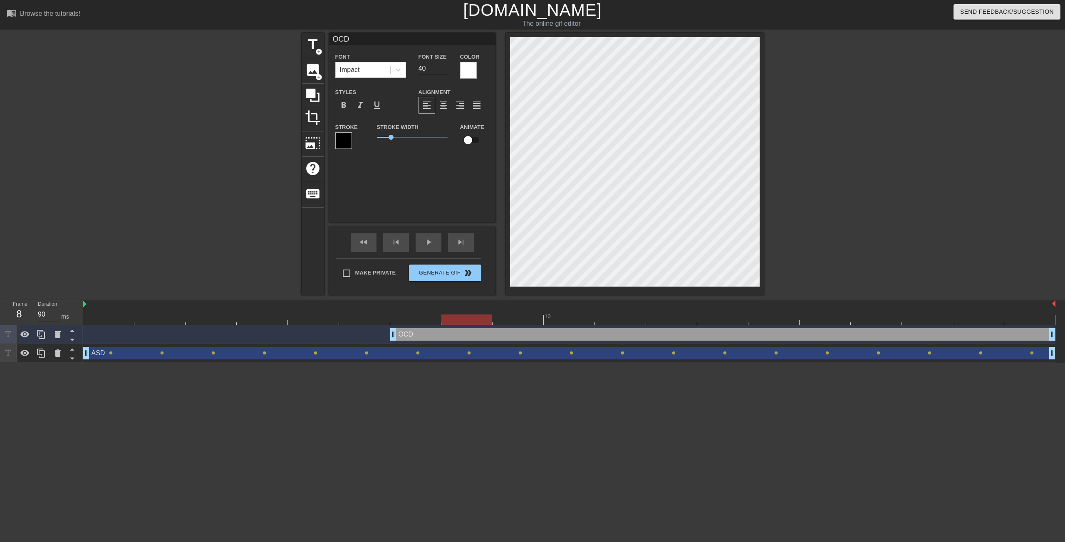
drag, startPoint x: 419, startPoint y: 318, endPoint x: 451, endPoint y: 315, distance: 31.7
click at [451, 315] on div at bounding box center [467, 320] width 51 height 10
drag, startPoint x: 466, startPoint y: 318, endPoint x: 496, endPoint y: 317, distance: 30.0
click at [496, 317] on div at bounding box center [518, 320] width 51 height 10
drag, startPoint x: 518, startPoint y: 320, endPoint x: 557, endPoint y: 317, distance: 38.4
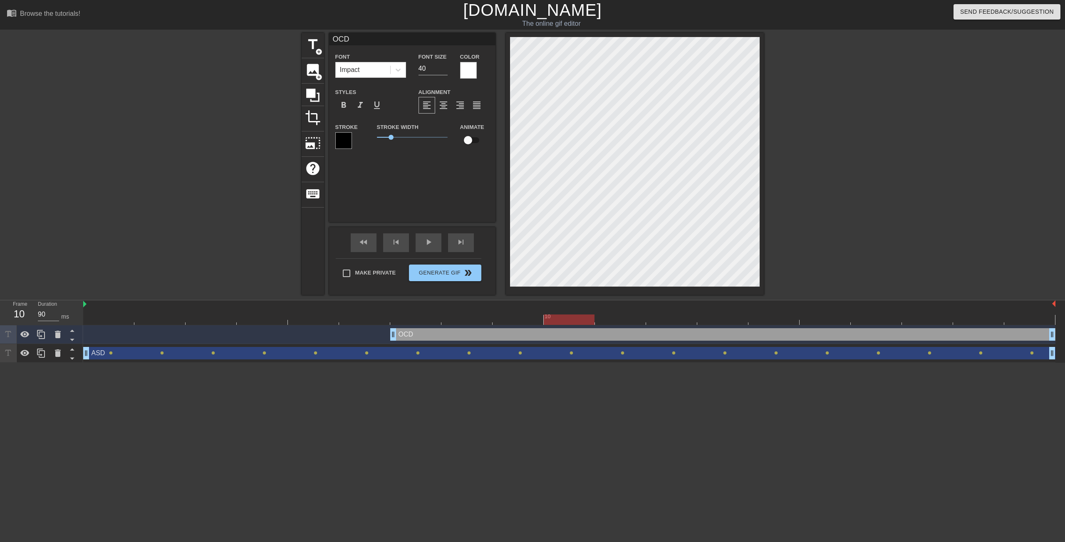
click at [557, 317] on div at bounding box center [569, 320] width 51 height 10
drag, startPoint x: 572, startPoint y: 317, endPoint x: 600, endPoint y: 314, distance: 28.1
click at [600, 314] on div "10" at bounding box center [569, 312] width 972 height 25
click at [569, 320] on div at bounding box center [569, 320] width 972 height 10
click at [425, 321] on div at bounding box center [569, 320] width 972 height 10
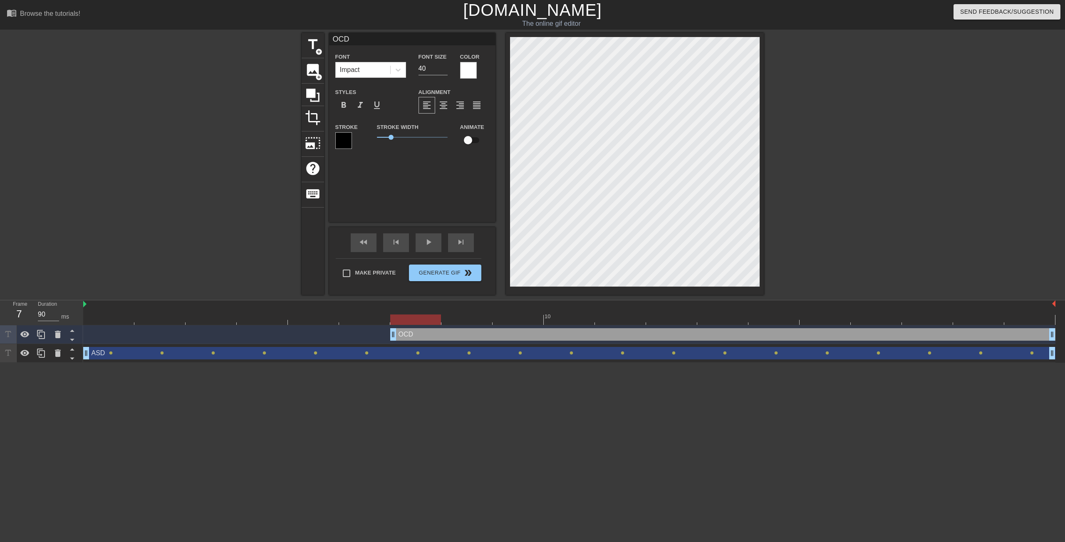
click at [413, 337] on div "OCD drag_handle drag_handle" at bounding box center [722, 334] width 665 height 12
click at [414, 337] on div "OCD drag_handle drag_handle" at bounding box center [722, 334] width 665 height 12
click at [409, 339] on div "OCD drag_handle drag_handle" at bounding box center [722, 334] width 665 height 12
click at [469, 141] on input "checkbox" at bounding box center [467, 140] width 47 height 16
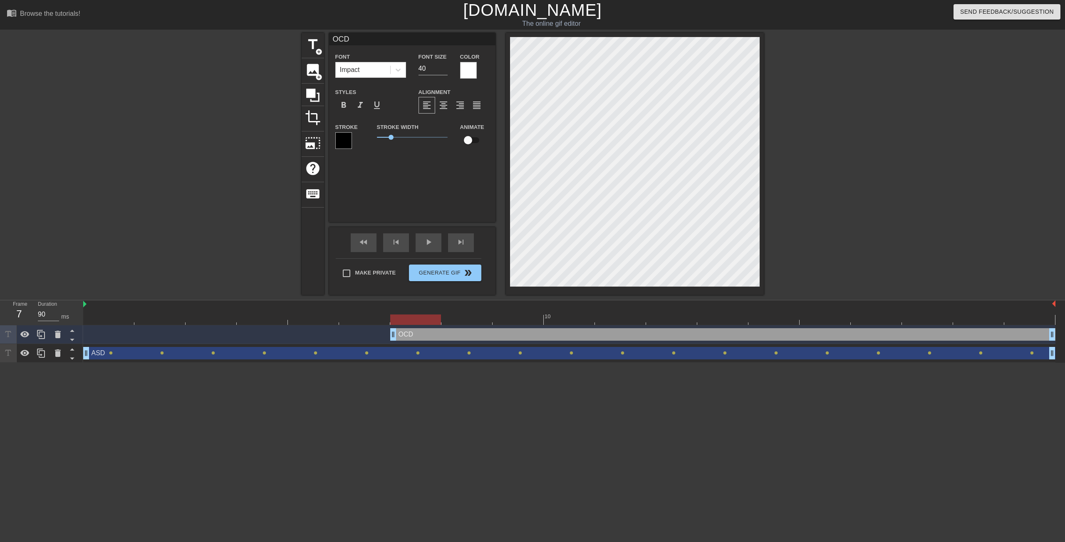
checkbox input "true"
click at [471, 320] on div at bounding box center [569, 320] width 972 height 10
click at [515, 323] on div at bounding box center [569, 320] width 972 height 10
click at [573, 317] on div at bounding box center [569, 320] width 972 height 10
click at [619, 316] on div at bounding box center [569, 320] width 972 height 10
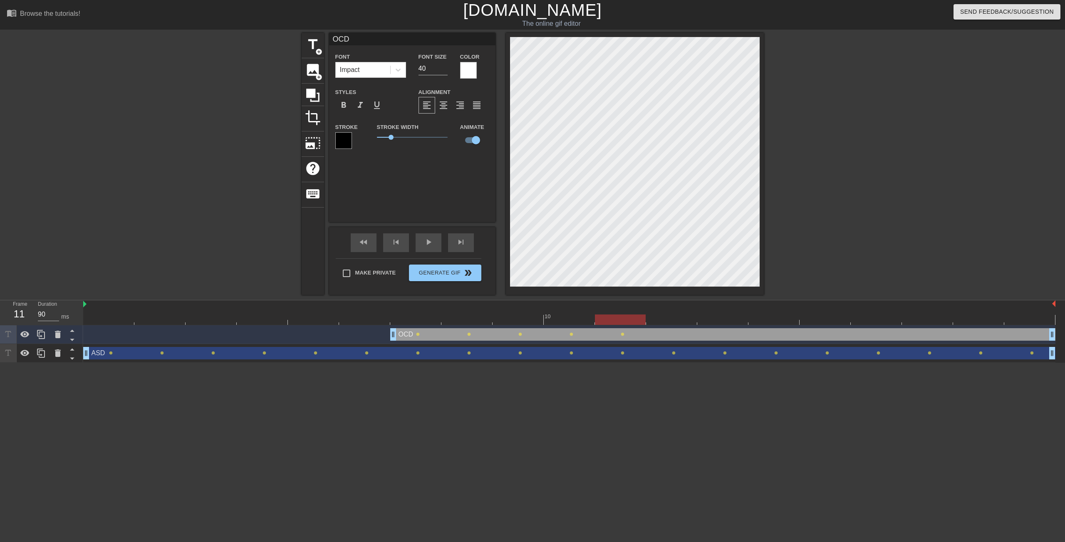
click at [675, 319] on div at bounding box center [569, 320] width 972 height 10
click at [714, 313] on div at bounding box center [722, 314] width 51 height 10
click at [768, 312] on div at bounding box center [774, 314] width 51 height 10
click at [820, 316] on div at bounding box center [569, 320] width 972 height 10
click at [872, 320] on div at bounding box center [569, 320] width 972 height 10
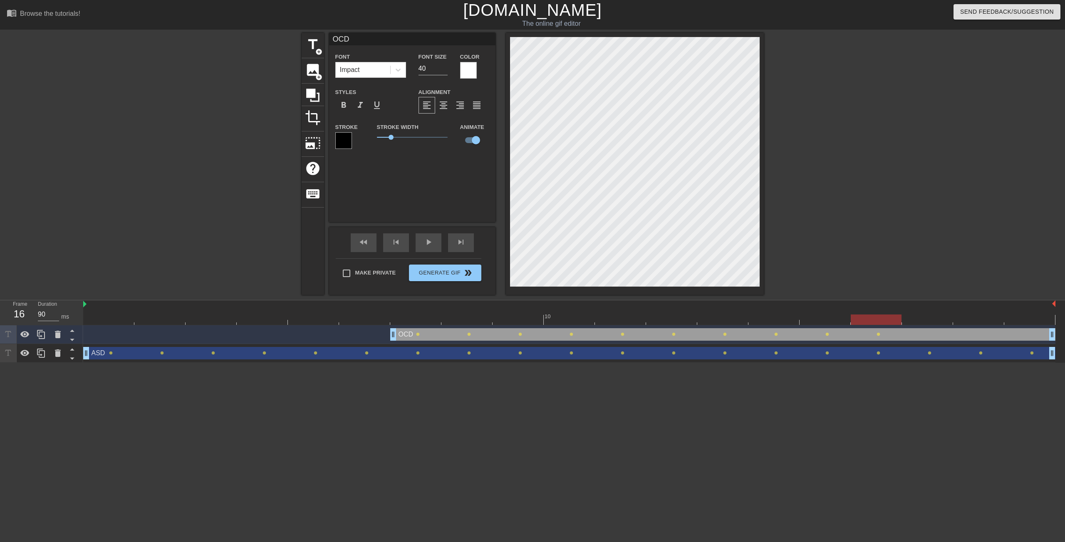
click at [917, 318] on div at bounding box center [569, 320] width 972 height 10
click at [971, 321] on div at bounding box center [569, 320] width 972 height 10
click at [1022, 320] on div at bounding box center [569, 320] width 972 height 10
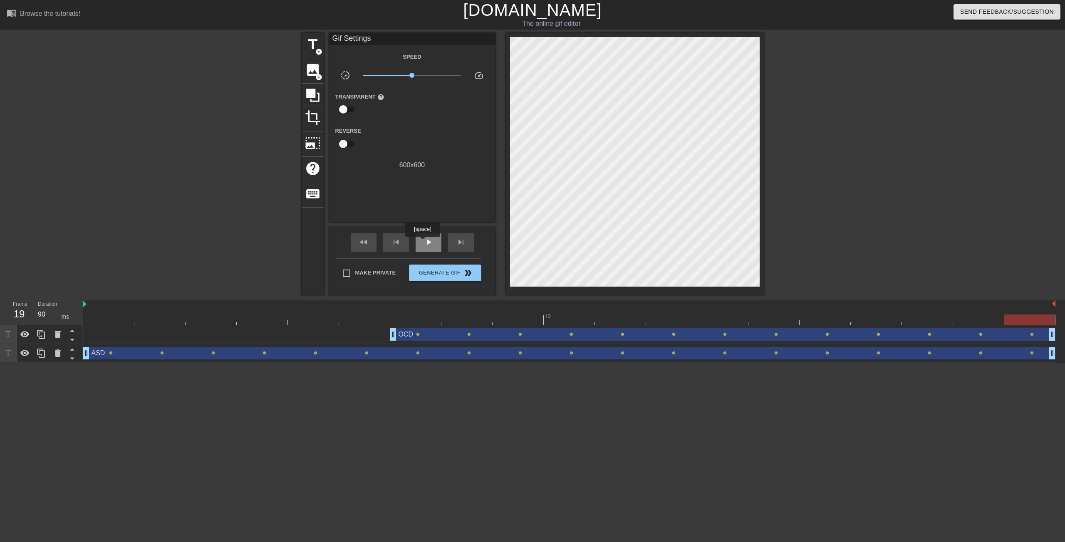
click at [424, 243] on span "play_arrow" at bounding box center [429, 242] width 10 height 10
click at [436, 269] on span "Generate Gif double_arrow" at bounding box center [444, 273] width 65 height 10
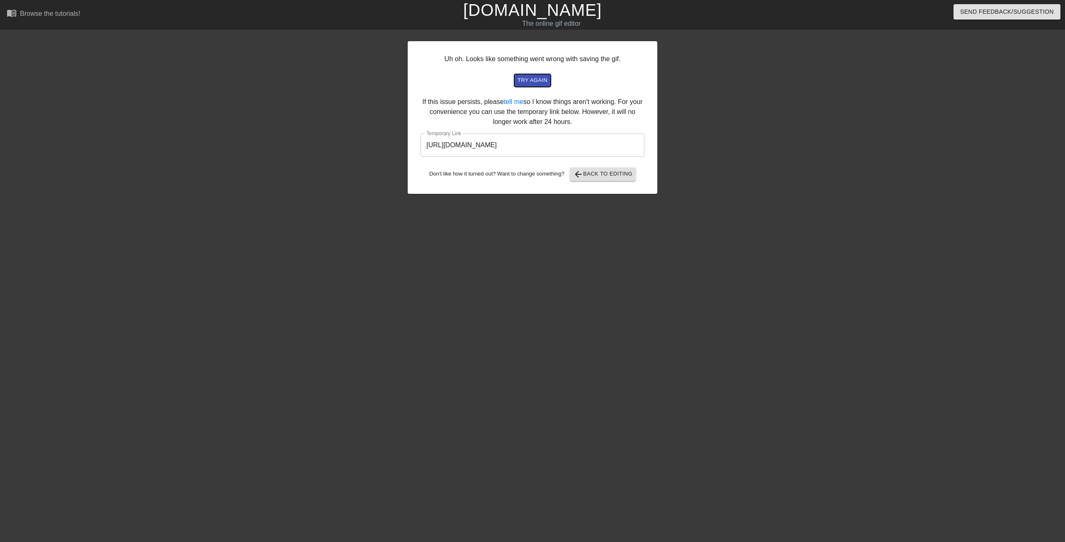
click at [535, 77] on span "try again" at bounding box center [533, 81] width 30 height 10
click at [576, 147] on input "[URL][DOMAIN_NAME]" at bounding box center [533, 145] width 224 height 23
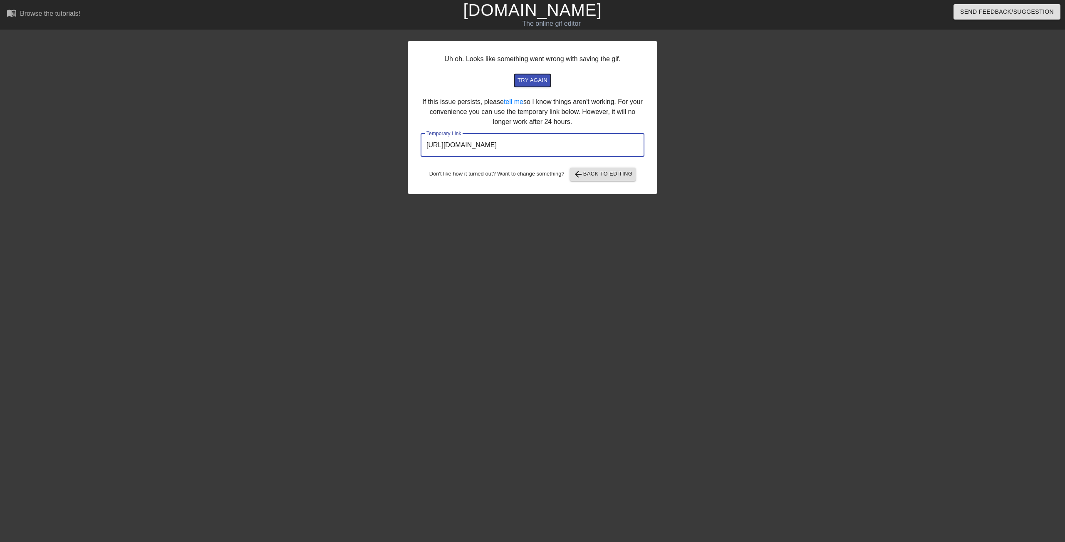
click at [535, 79] on span "try again" at bounding box center [533, 81] width 30 height 10
